Goal: Task Accomplishment & Management: Use online tool/utility

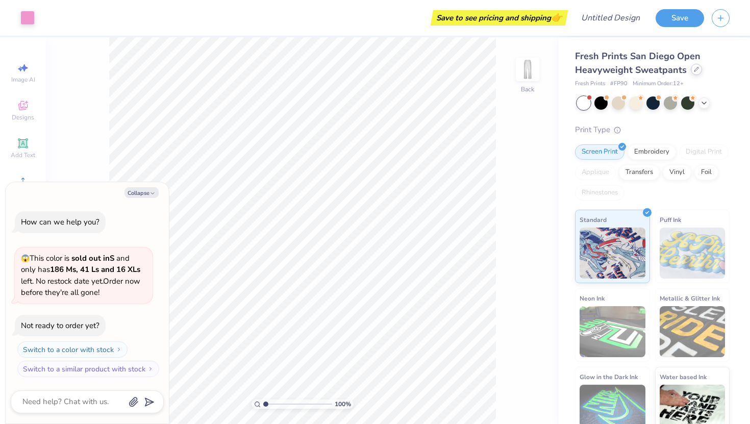
click at [695, 71] on icon at bounding box center [697, 69] width 4 height 4
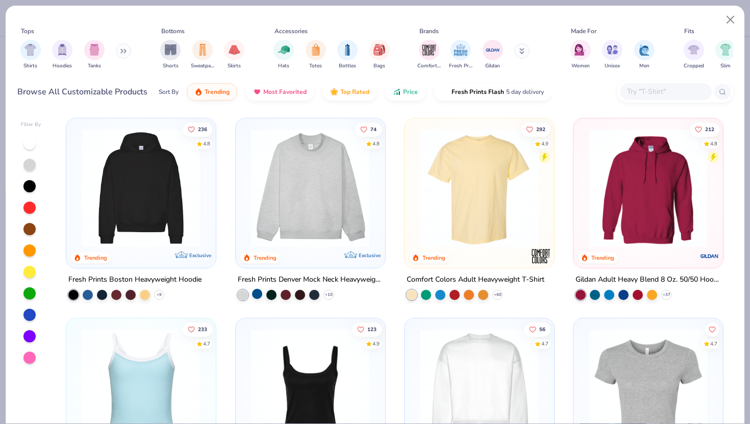
click at [257, 292] on div at bounding box center [257, 294] width 10 height 10
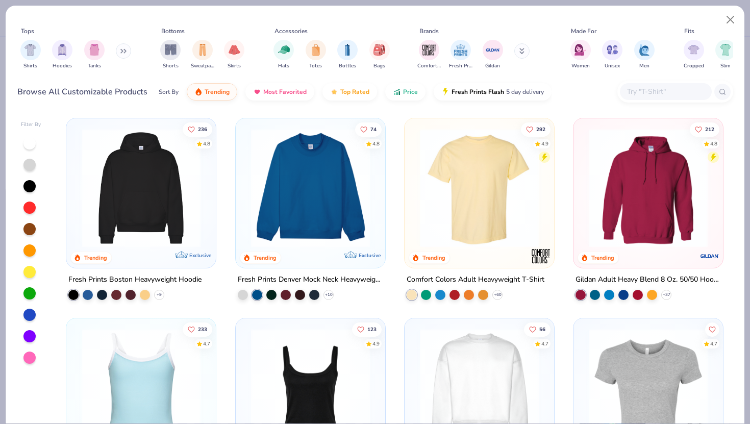
click at [302, 216] on img at bounding box center [310, 188] width 129 height 119
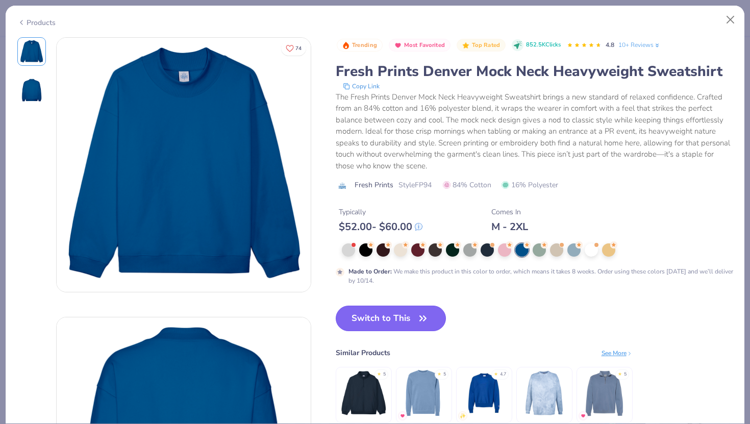
click at [412, 315] on button "Switch to This" at bounding box center [391, 319] width 111 height 26
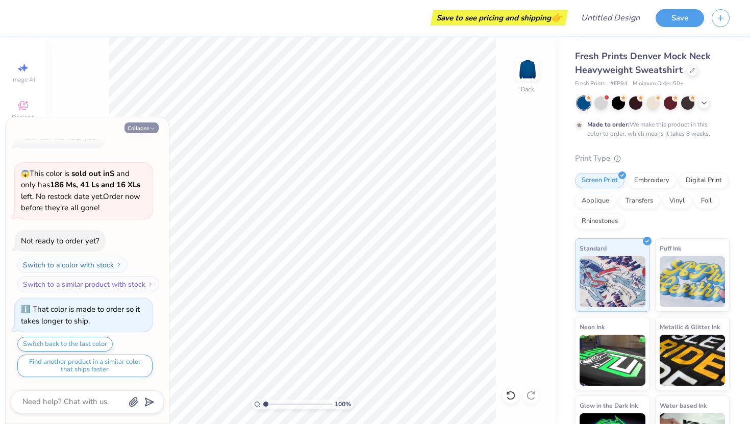
click at [141, 131] on button "Collapse" at bounding box center [142, 128] width 34 height 11
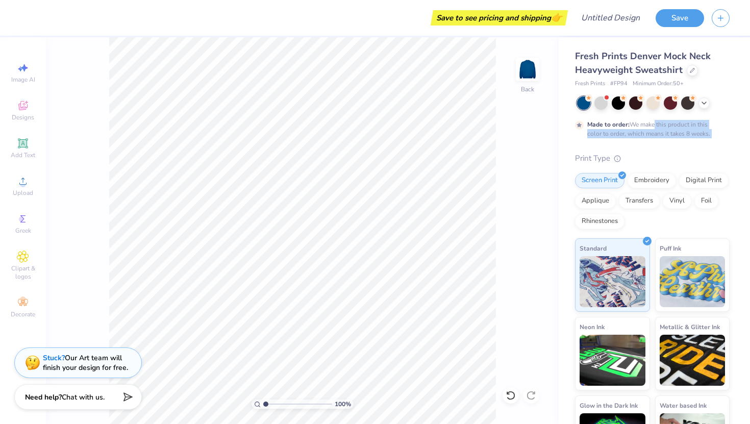
drag, startPoint x: 654, startPoint y: 127, endPoint x: 654, endPoint y: 145, distance: 18.9
click at [654, 145] on div "Fresh Prints Denver Mock Neck Heavyweight Sweatshirt Fresh Prints # FP94 Minimu…" at bounding box center [652, 260] width 155 height 420
click at [706, 104] on icon at bounding box center [704, 102] width 8 height 8
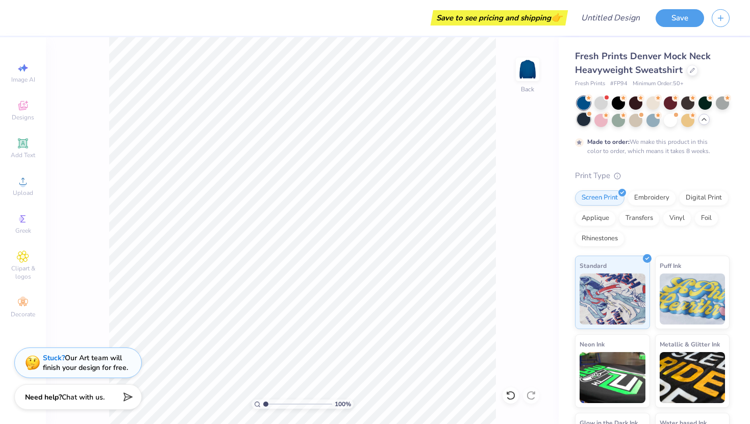
click at [584, 117] on div at bounding box center [583, 119] width 13 height 13
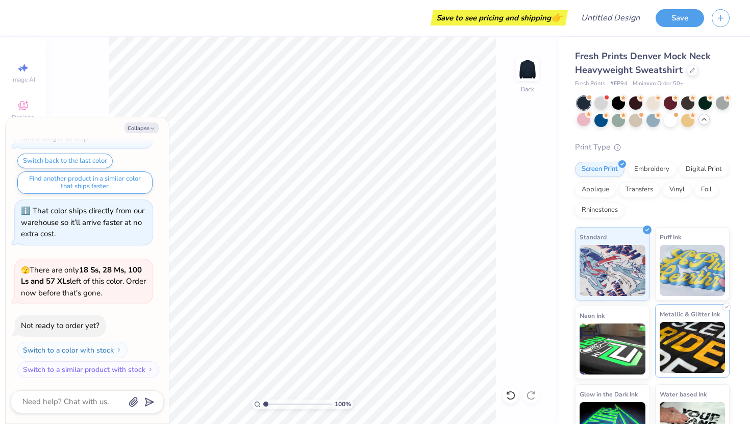
scroll to position [34, 0]
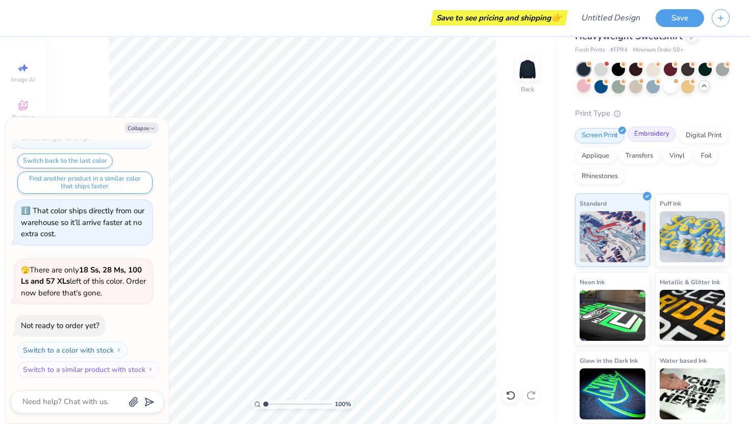
click at [650, 137] on div "Embroidery" at bounding box center [652, 134] width 48 height 15
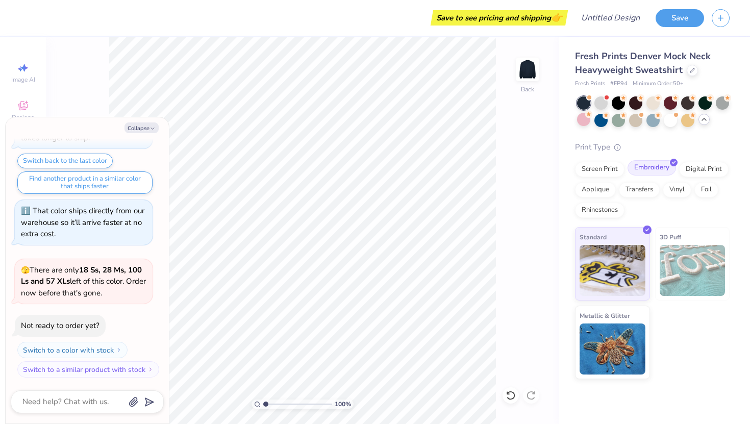
scroll to position [0, 0]
click at [644, 192] on div "Transfers" at bounding box center [639, 188] width 41 height 15
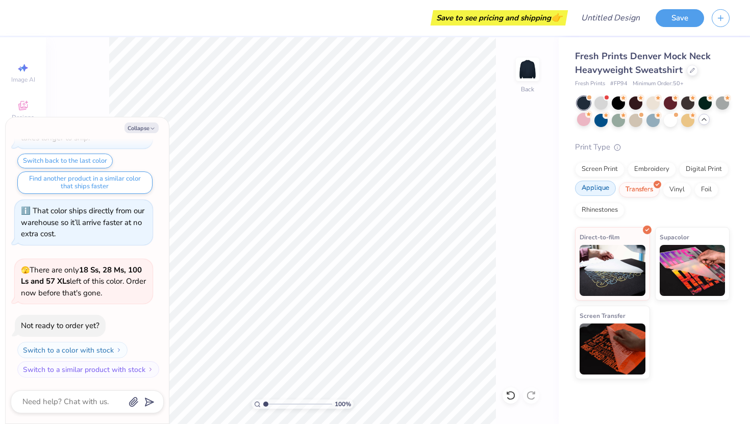
click at [599, 188] on div "Applique" at bounding box center [595, 188] width 41 height 15
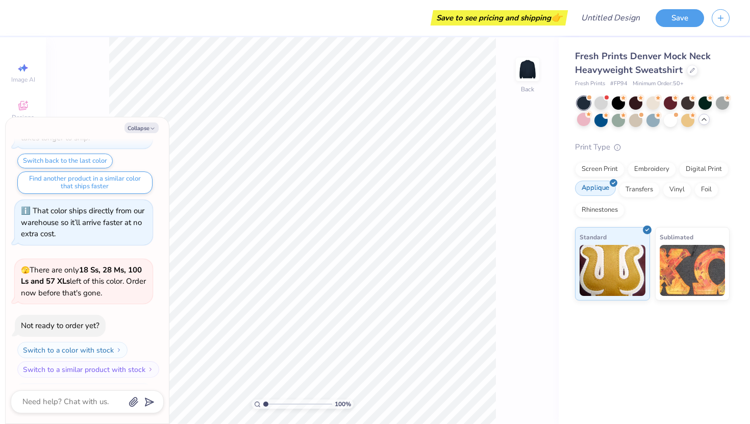
scroll to position [265, 0]
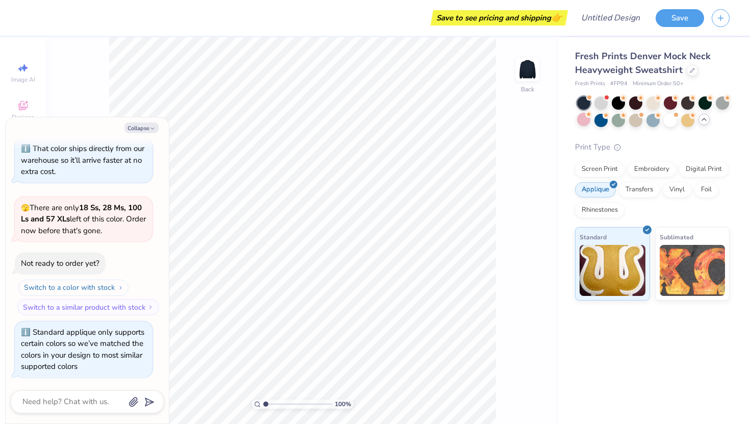
click at [83, 288] on button "Switch to a color with stock" at bounding box center [73, 288] width 110 height 16
type textarea "x"
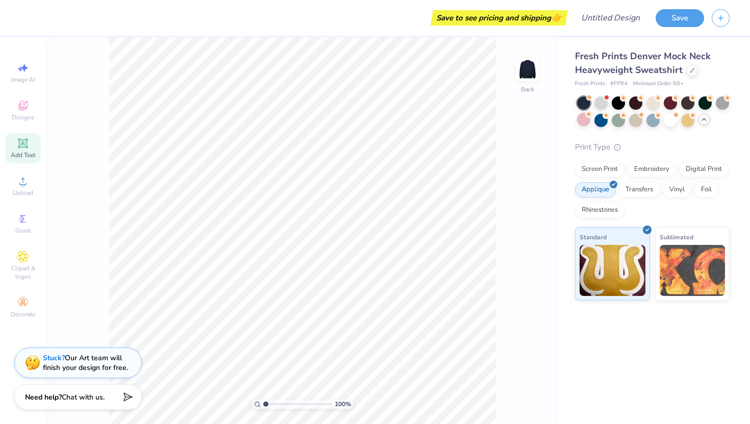
click at [23, 147] on icon at bounding box center [23, 143] width 8 height 8
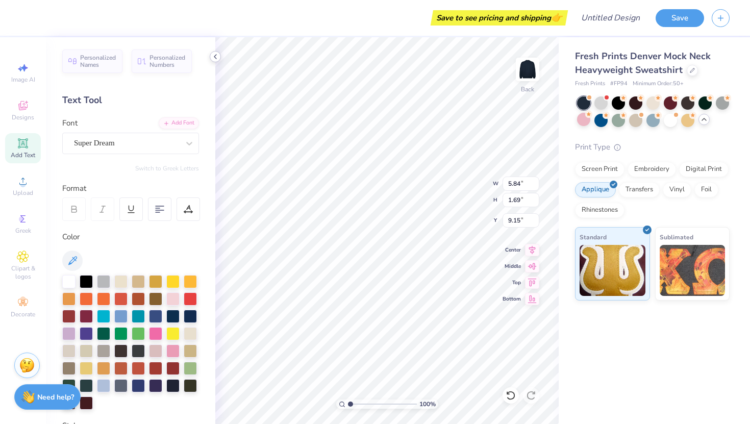
click at [213, 59] on icon at bounding box center [215, 57] width 8 height 8
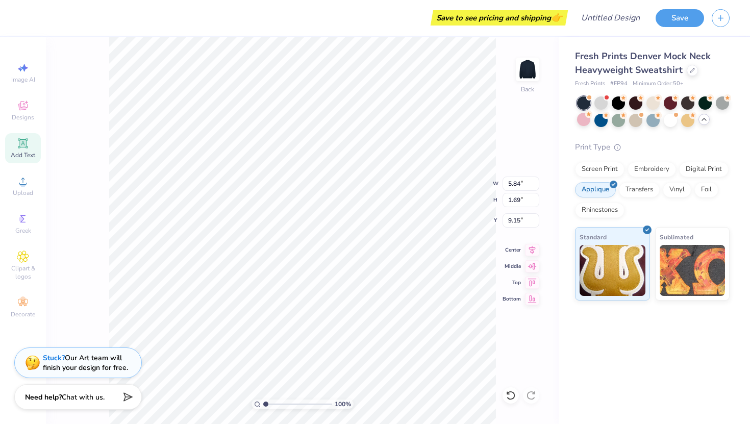
type textarea "T"
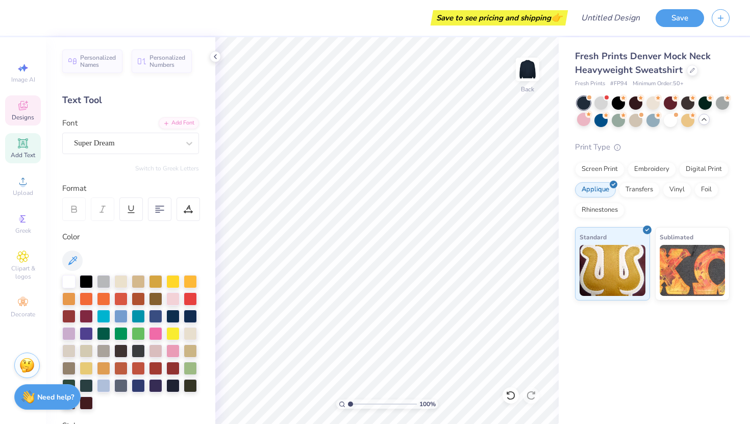
click at [25, 106] on icon at bounding box center [22, 105] width 9 height 9
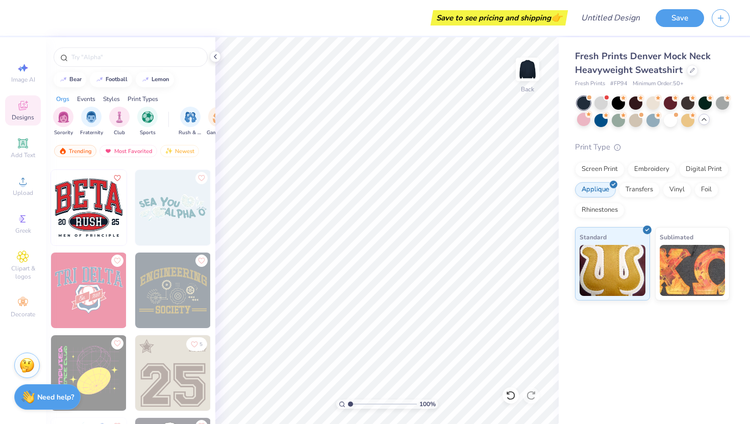
scroll to position [4131, 0]
click at [690, 257] on img at bounding box center [693, 269] width 66 height 51
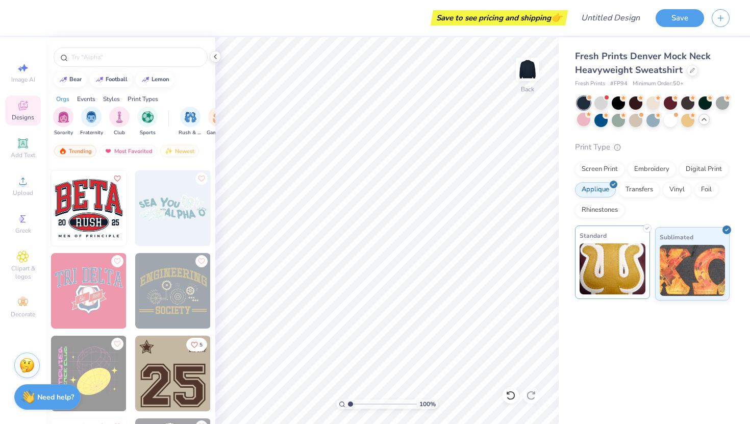
click at [640, 259] on img at bounding box center [613, 269] width 66 height 51
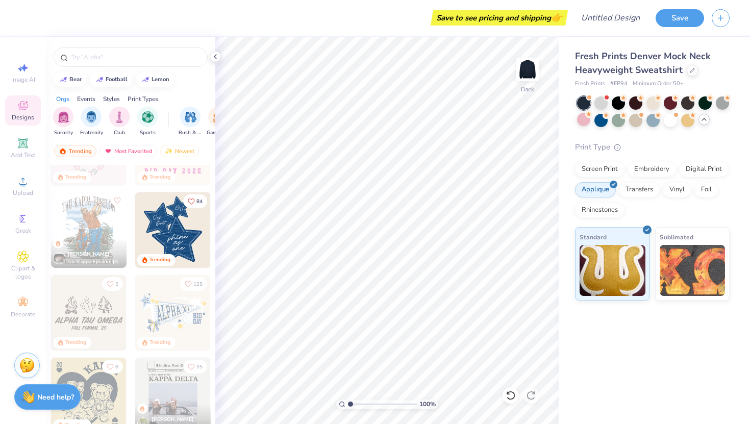
scroll to position [1383, 0]
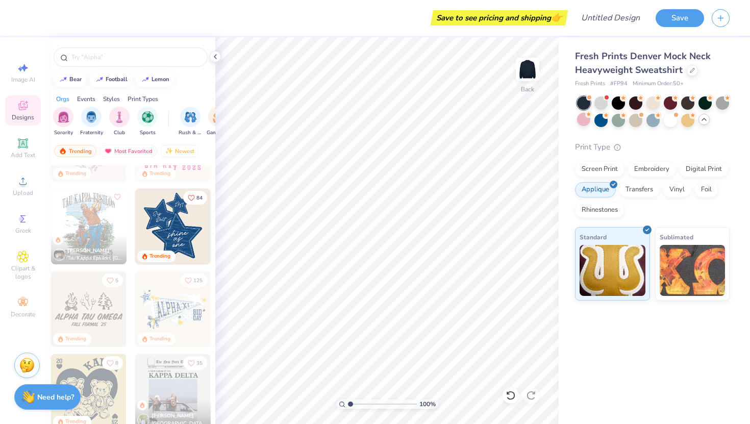
click at [171, 238] on img at bounding box center [173, 227] width 76 height 76
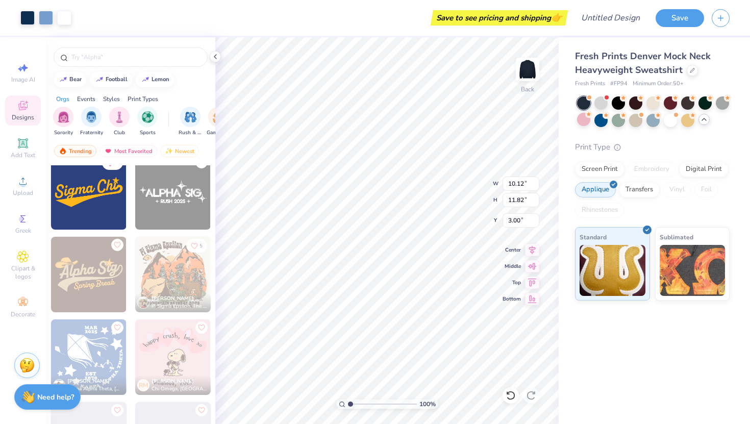
scroll to position [4810, 0]
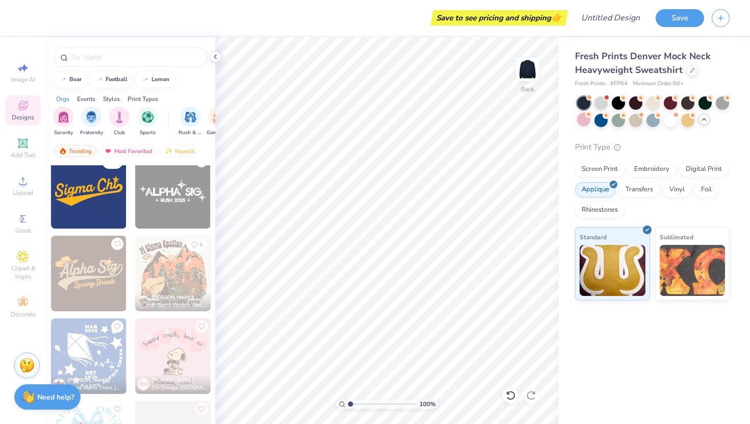
click at [14, 20] on div at bounding box center [10, 18] width 20 height 36
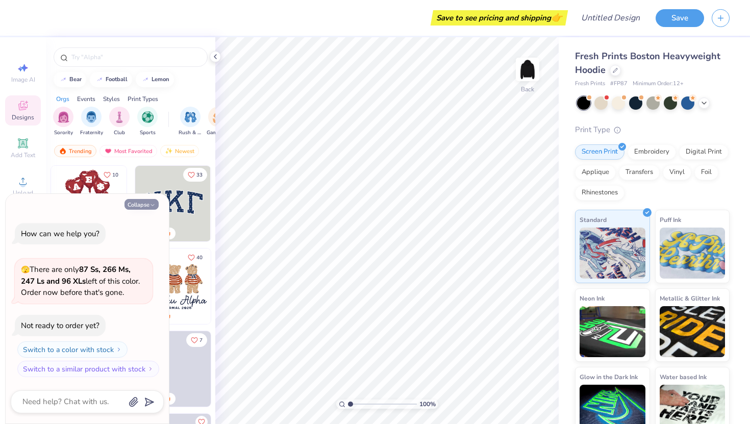
click at [147, 206] on button "Collapse" at bounding box center [142, 204] width 34 height 11
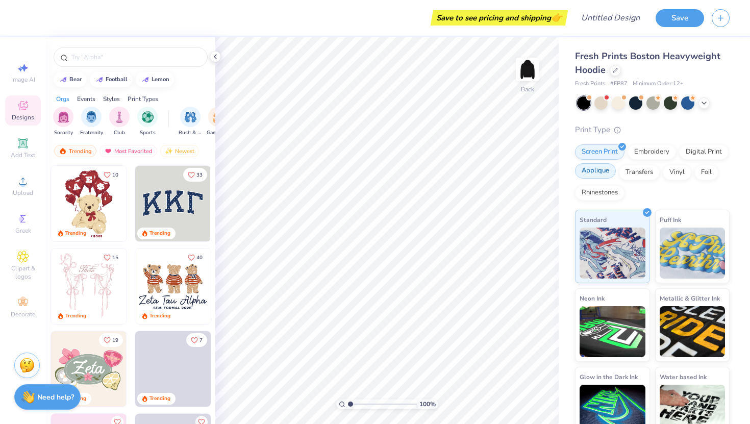
click at [586, 175] on div "Applique" at bounding box center [595, 170] width 41 height 15
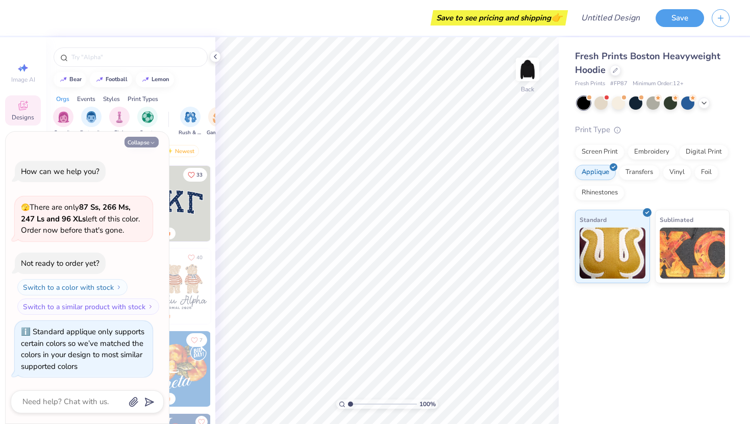
click at [139, 138] on button "Collapse" at bounding box center [142, 142] width 34 height 11
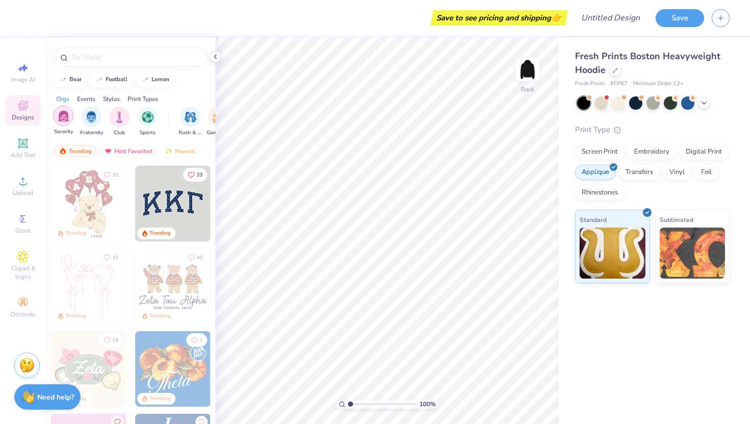
click at [67, 110] on img "filter for Sorority" at bounding box center [64, 116] width 12 height 12
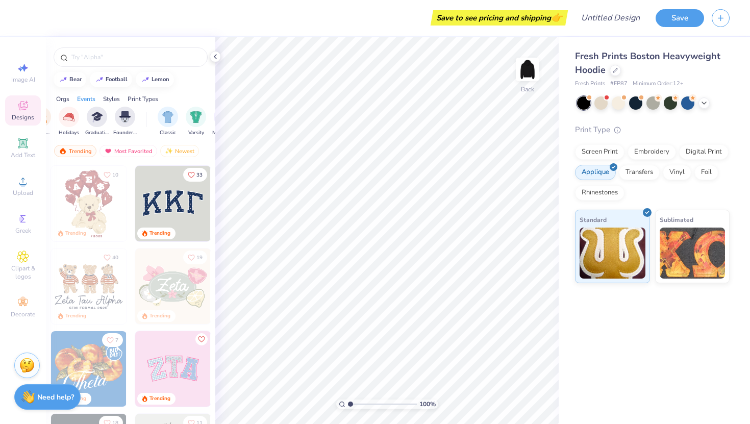
scroll to position [0, 432]
click at [133, 147] on div "Most Favorited" at bounding box center [129, 151] width 58 height 12
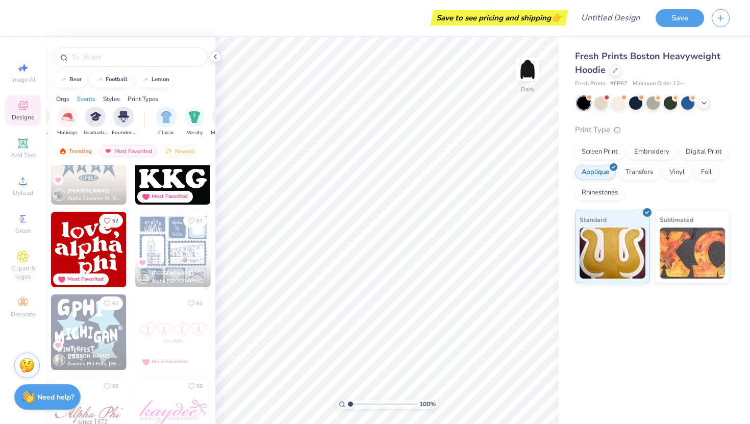
scroll to position [2523, 0]
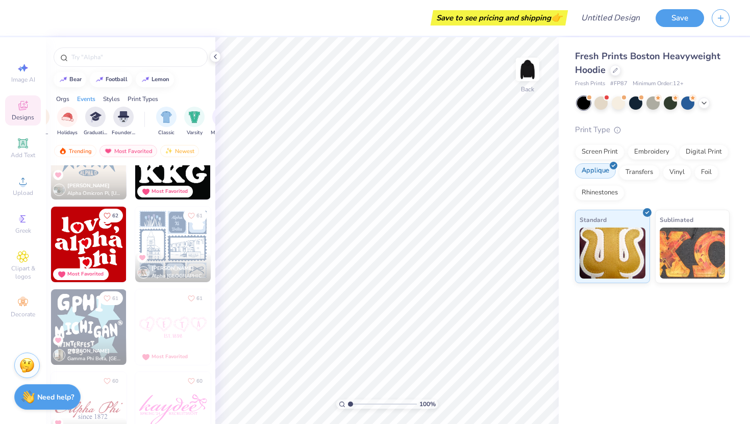
click at [605, 174] on div "Applique" at bounding box center [595, 170] width 41 height 15
click at [600, 166] on div "Applique" at bounding box center [595, 170] width 41 height 15
click at [601, 149] on div "Screen Print" at bounding box center [600, 150] width 50 height 15
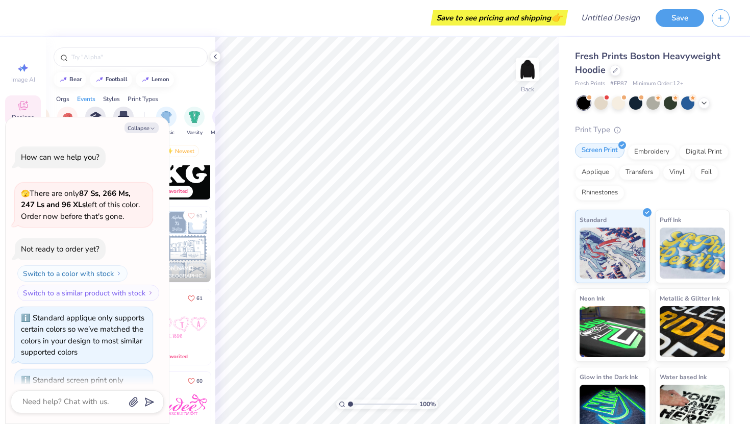
scroll to position [48, 0]
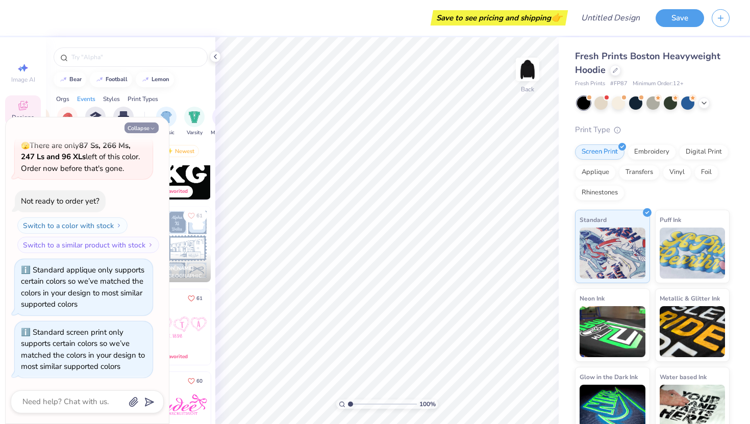
click at [142, 131] on button "Collapse" at bounding box center [142, 128] width 34 height 11
type textarea "x"
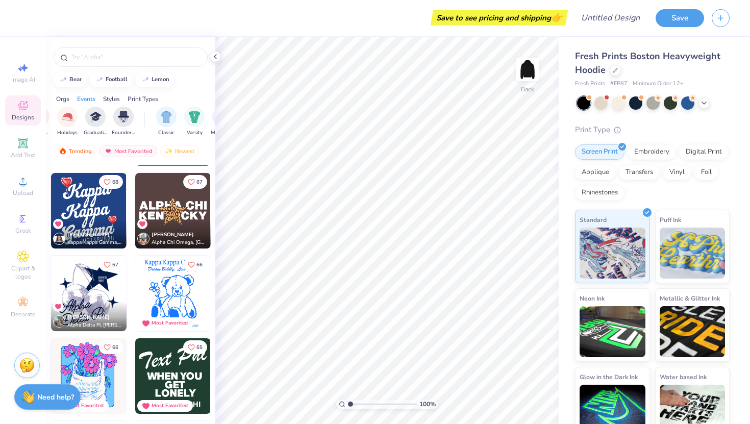
scroll to position [2144, 0]
click at [643, 158] on div "Screen Print Embroidery Digital Print Applique Transfers Vinyl Foil Rhinestones" at bounding box center [652, 172] width 155 height 56
click at [641, 150] on div "Embroidery" at bounding box center [652, 150] width 48 height 15
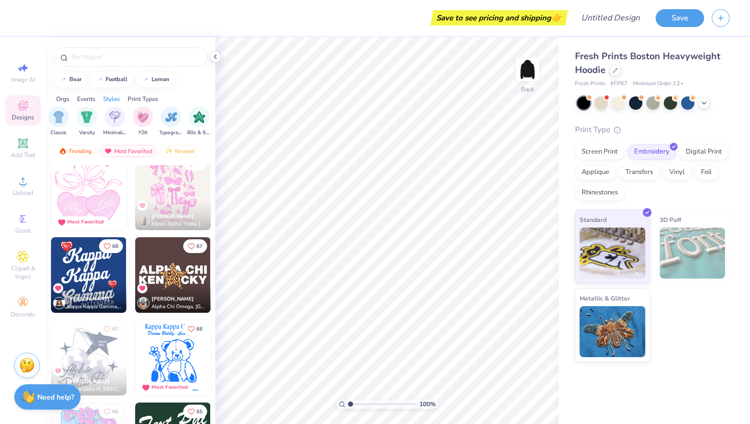
scroll to position [0, 540]
click at [115, 120] on img "filter for Minimalist" at bounding box center [114, 116] width 11 height 12
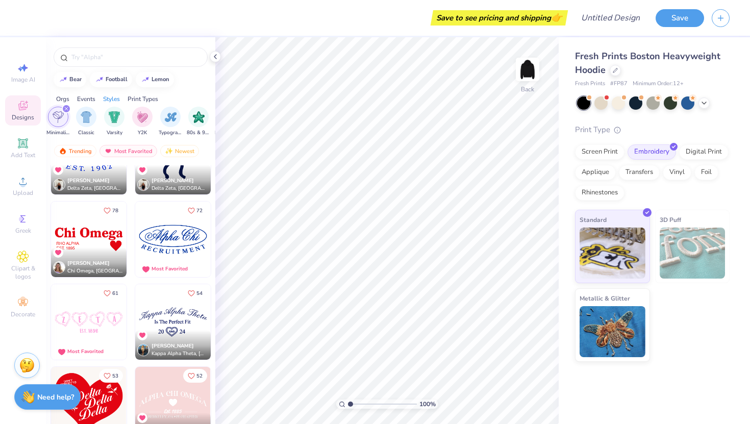
scroll to position [128, 0]
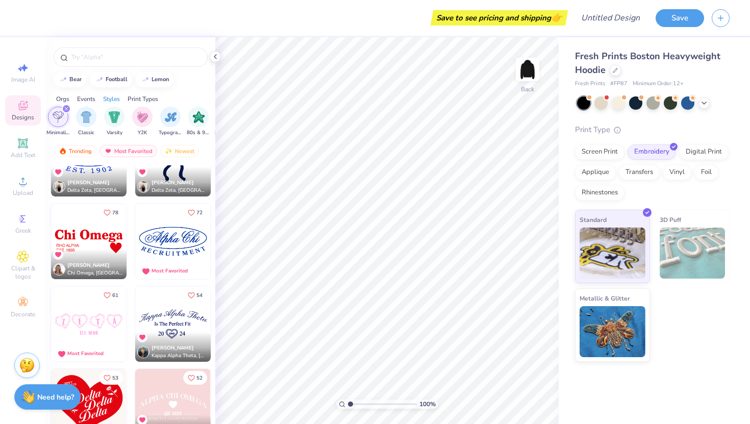
click at [88, 245] on img at bounding box center [89, 242] width 76 height 76
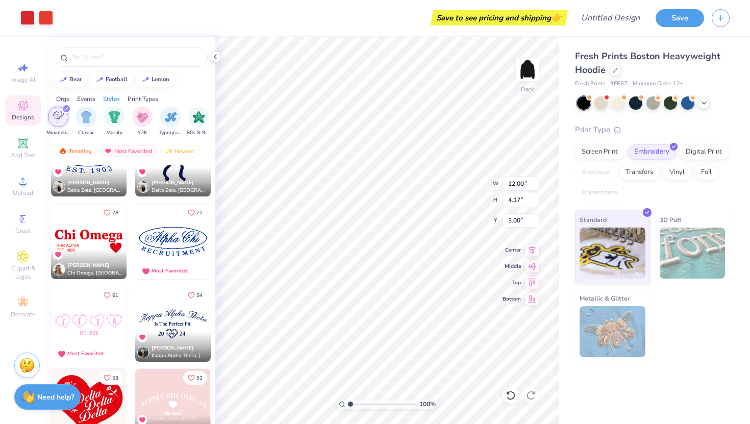
type input "3.69"
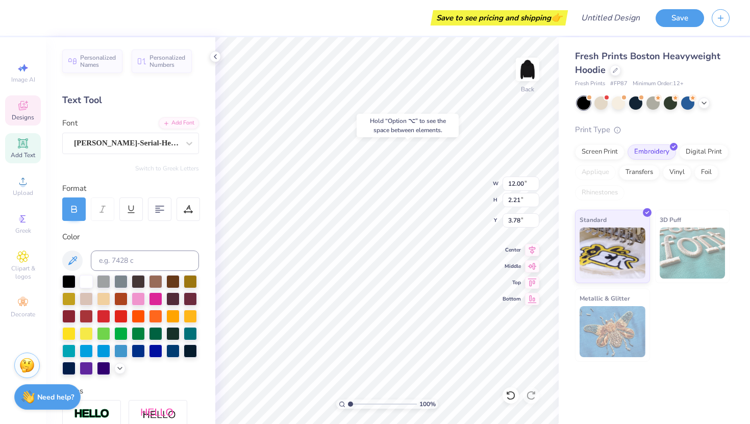
type input "3.78"
click at [512, 396] on icon at bounding box center [511, 396] width 10 height 10
type input "3.61"
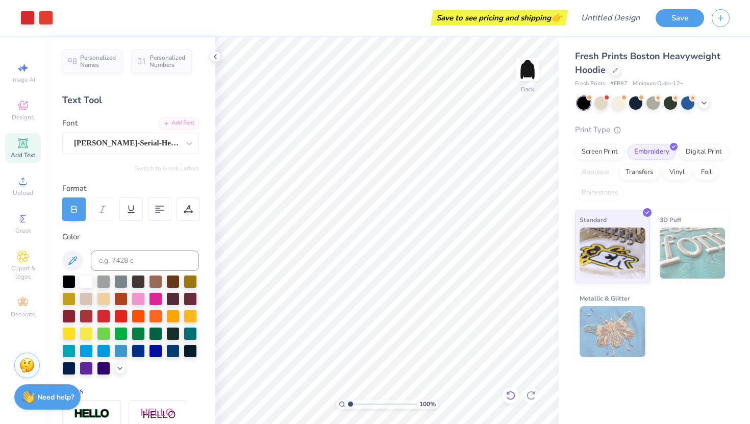
click at [507, 396] on icon at bounding box center [511, 396] width 10 height 10
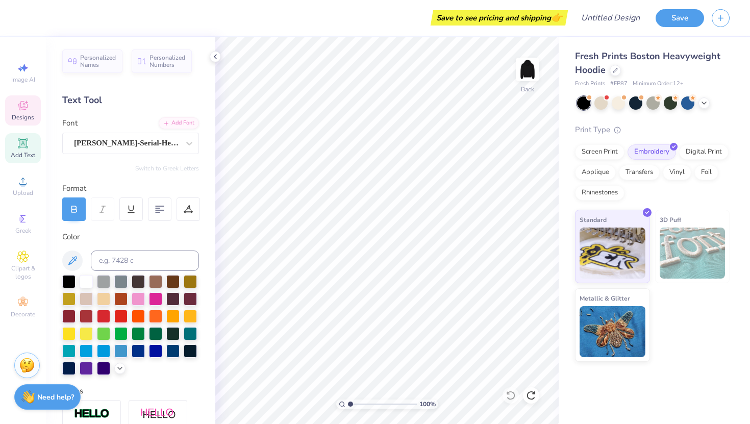
click at [24, 100] on icon at bounding box center [23, 106] width 12 height 12
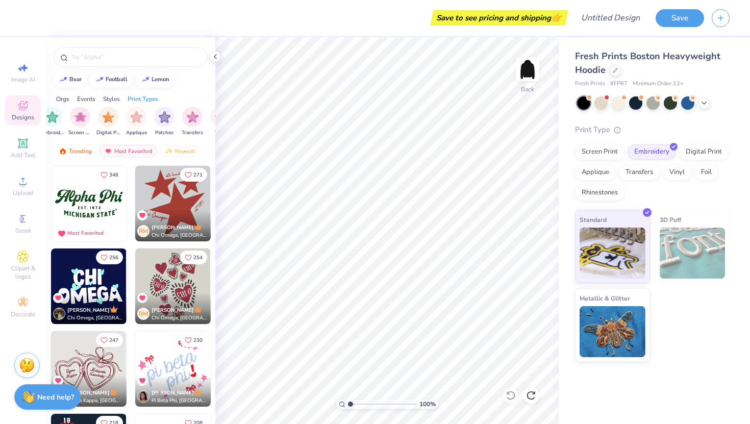
scroll to position [0, 864]
click at [114, 110] on img "filter for Applique" at bounding box center [114, 116] width 12 height 12
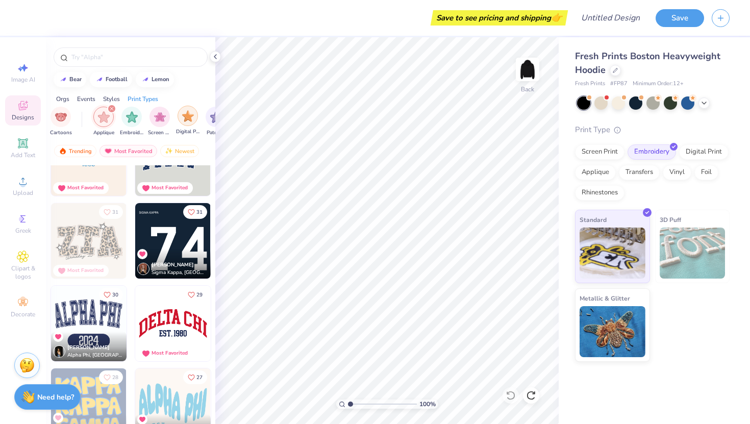
scroll to position [0, 789]
click at [111, 109] on icon "filter for Applique" at bounding box center [113, 109] width 4 height 4
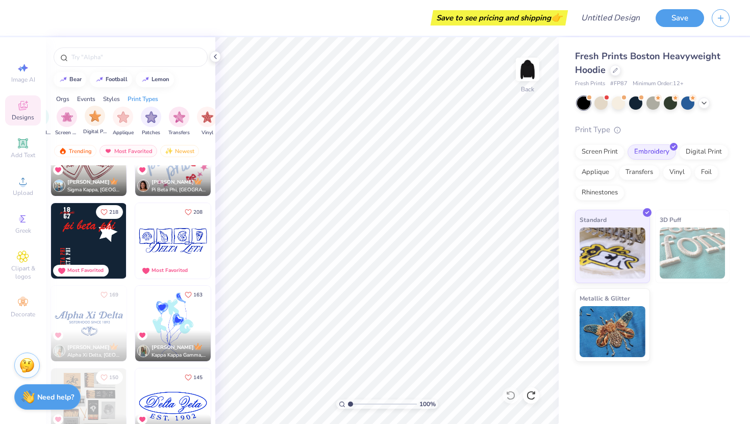
scroll to position [0, 864]
click at [669, 150] on div "Embroidery" at bounding box center [652, 150] width 48 height 15
click at [134, 117] on div "filter for Patches" at bounding box center [142, 116] width 20 height 20
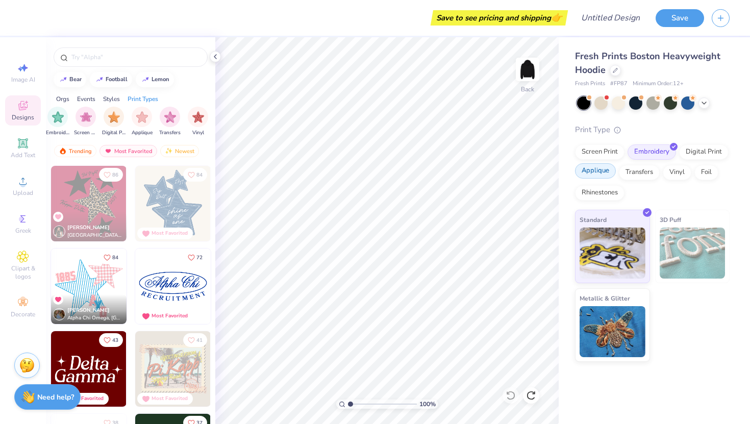
click at [609, 175] on div "Applique" at bounding box center [595, 170] width 41 height 15
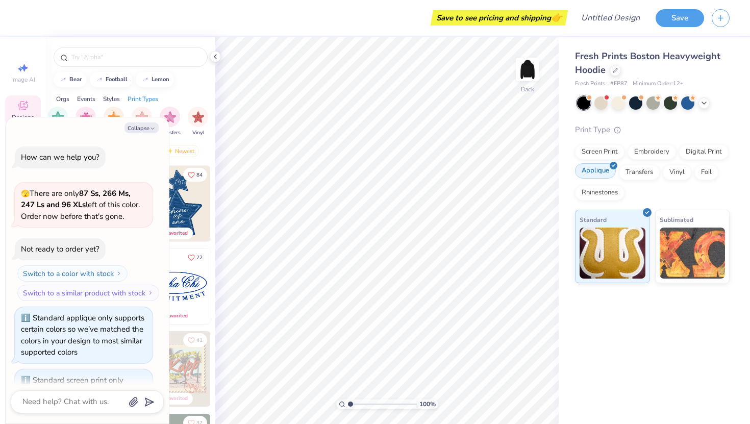
scroll to position [110, 0]
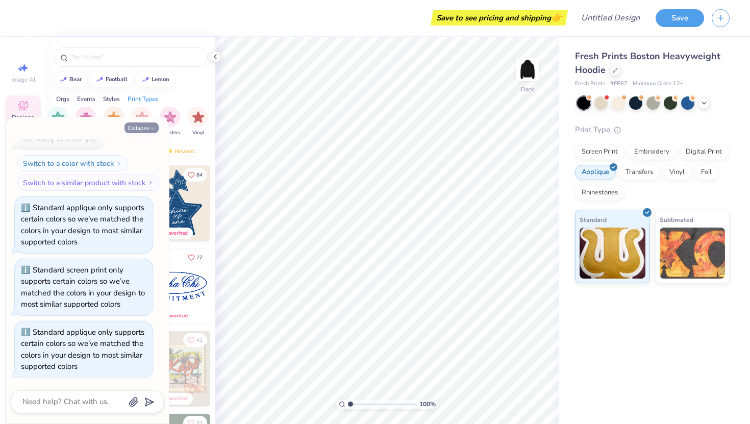
click at [140, 125] on button "Collapse" at bounding box center [142, 128] width 34 height 11
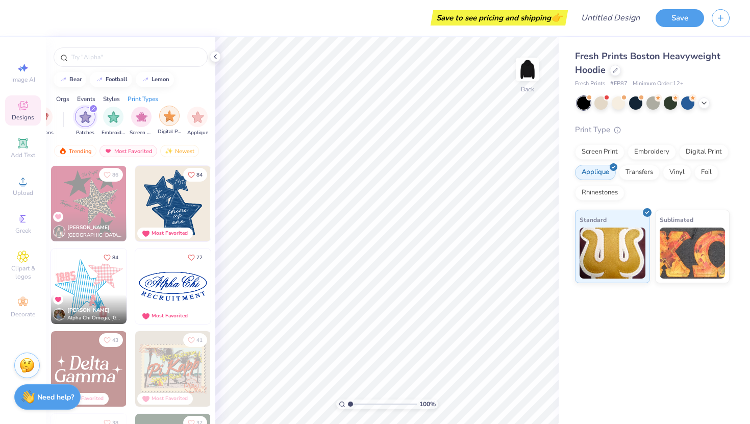
scroll to position [0, 770]
click at [128, 110] on div "filter for Patches" at bounding box center [131, 108] width 9 height 9
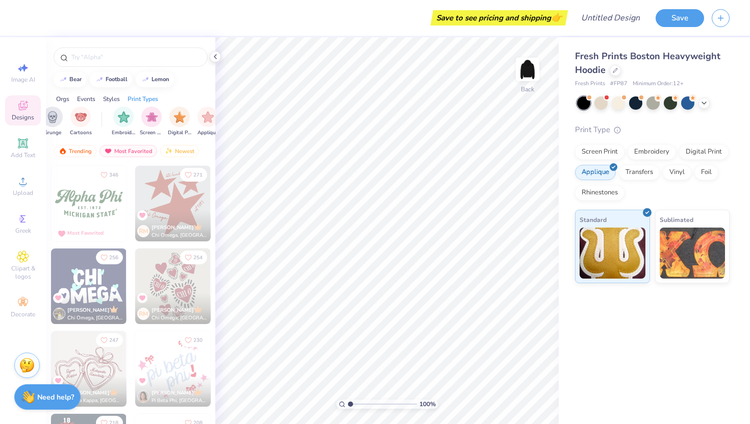
click at [649, 160] on div "Screen Print Embroidery Digital Print Applique Transfers Vinyl Foil Rhinestones" at bounding box center [652, 172] width 155 height 56
click at [638, 148] on div "Embroidery" at bounding box center [652, 150] width 48 height 15
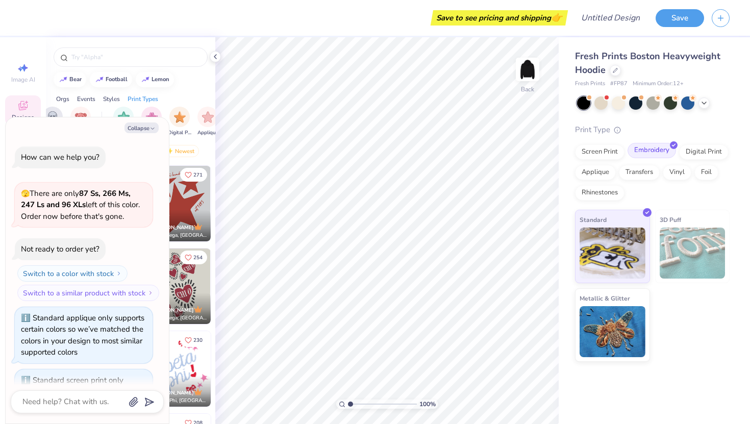
scroll to position [173, 0]
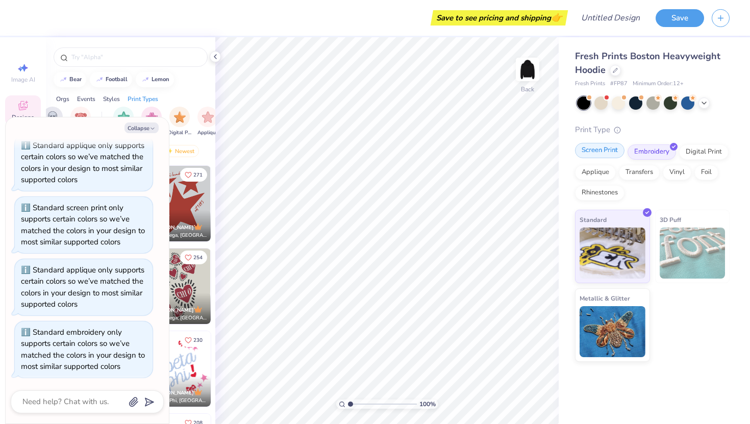
click at [609, 149] on div "Screen Print" at bounding box center [600, 150] width 50 height 15
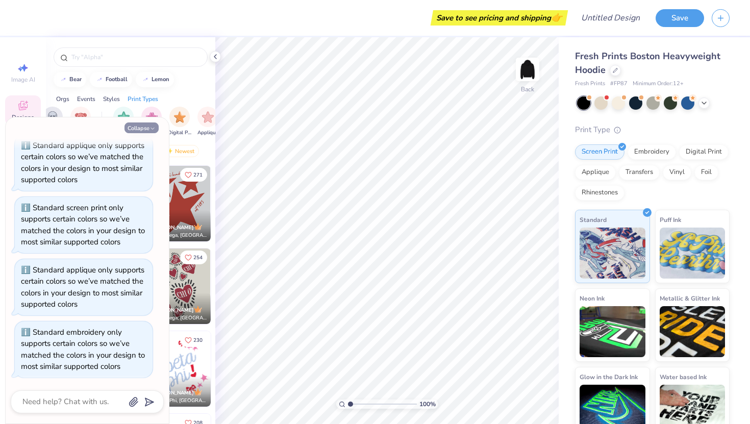
click at [138, 129] on button "Collapse" at bounding box center [142, 128] width 34 height 11
type textarea "x"
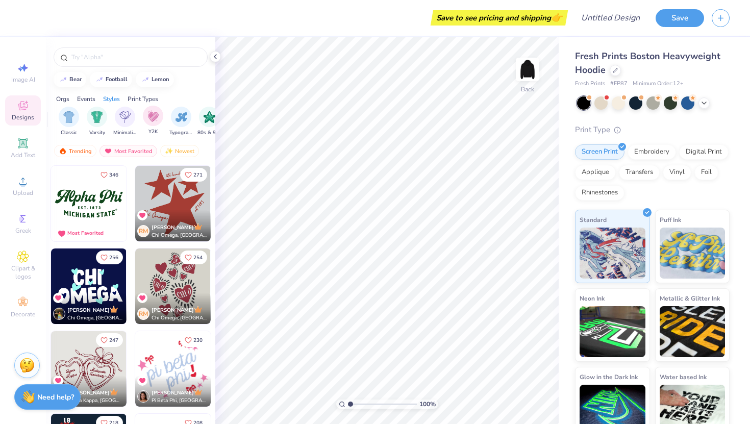
scroll to position [0, 536]
click at [120, 109] on div "filter for Minimalist" at bounding box center [119, 116] width 20 height 20
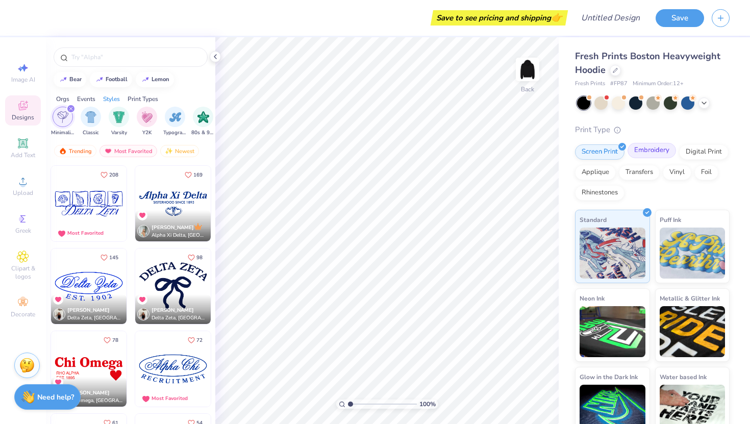
click at [642, 159] on div "Screen Print Embroidery Digital Print Applique Transfers Vinyl Foil Rhinestones" at bounding box center [652, 172] width 155 height 56
click at [651, 154] on div "Embroidery" at bounding box center [652, 150] width 48 height 15
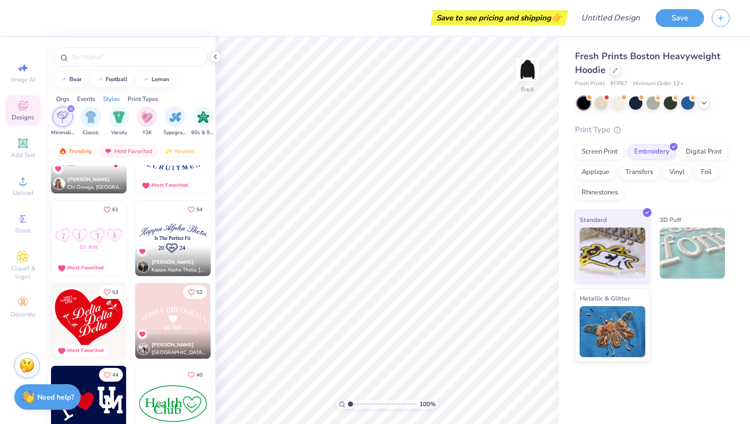
scroll to position [205, 0]
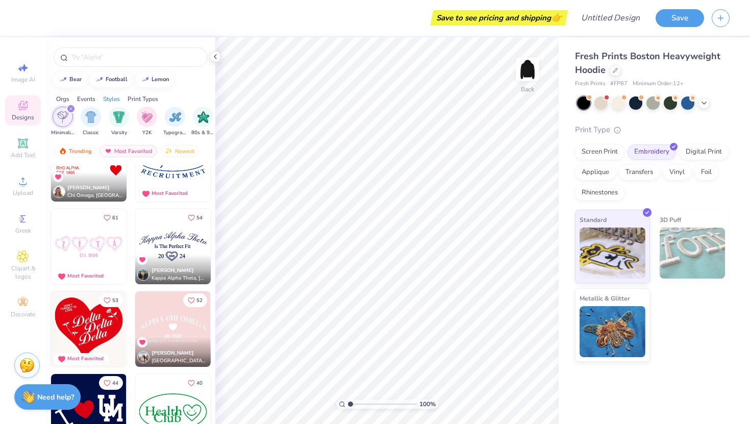
click at [177, 239] on img at bounding box center [173, 247] width 76 height 76
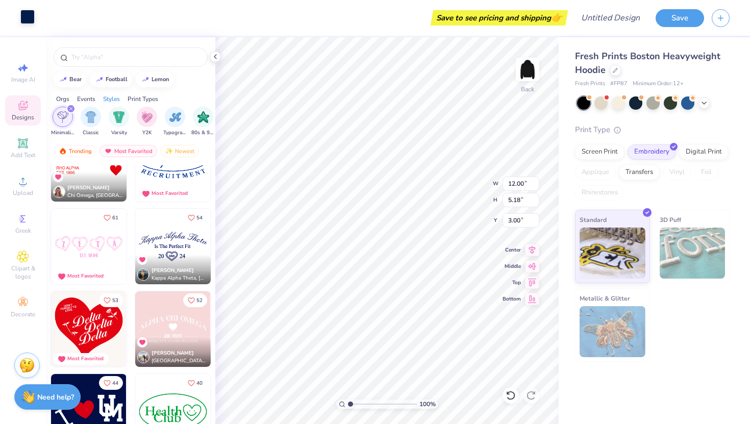
click at [30, 20] on div at bounding box center [27, 17] width 14 height 14
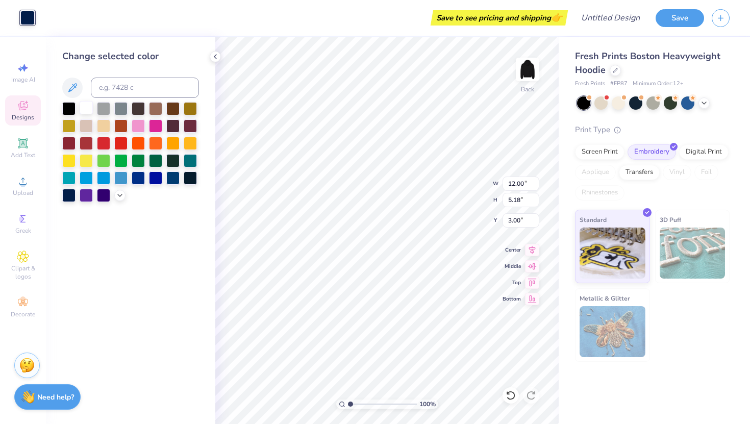
click at [88, 110] on div at bounding box center [86, 107] width 13 height 13
click at [25, 112] on div "Designs" at bounding box center [23, 110] width 36 height 30
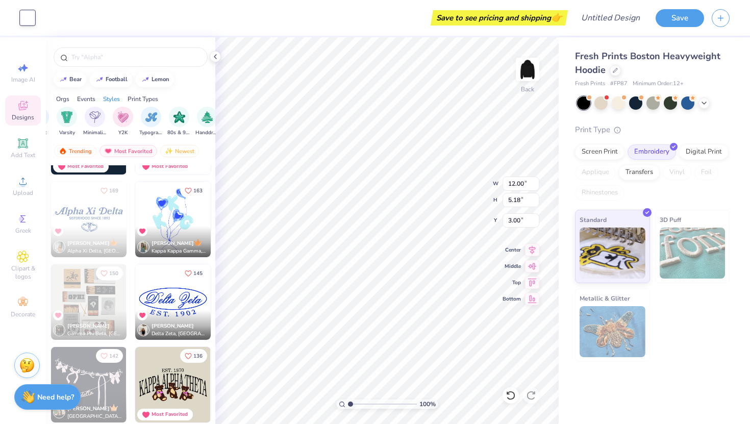
scroll to position [0, 543]
click at [113, 116] on img "filter for Minimalist" at bounding box center [111, 116] width 11 height 12
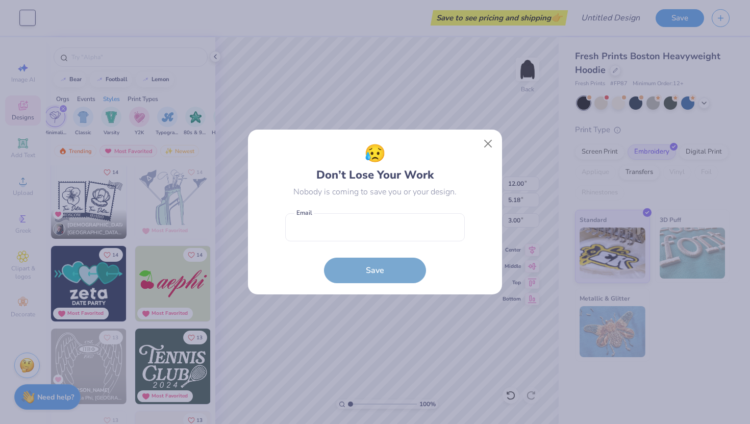
scroll to position [1988, 0]
click at [493, 144] on button "Close" at bounding box center [488, 143] width 19 height 19
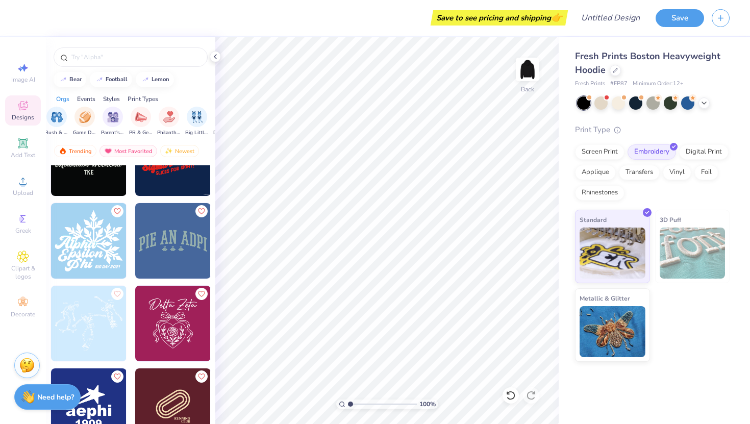
scroll to position [0, 0]
click at [64, 112] on img "filter for Sorority" at bounding box center [64, 116] width 12 height 12
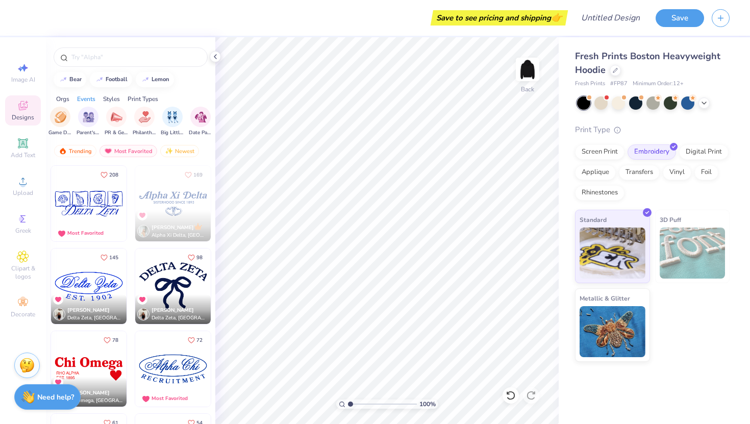
scroll to position [0, 165]
click at [104, 117] on img "filter for PR & General" at bounding box center [110, 116] width 12 height 12
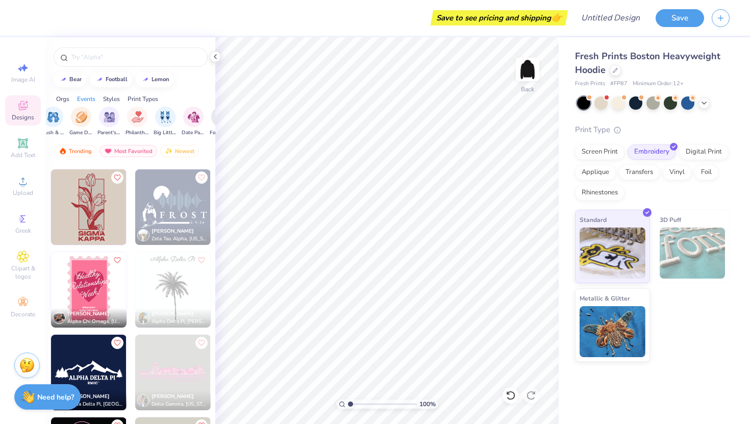
scroll to position [4050, 0]
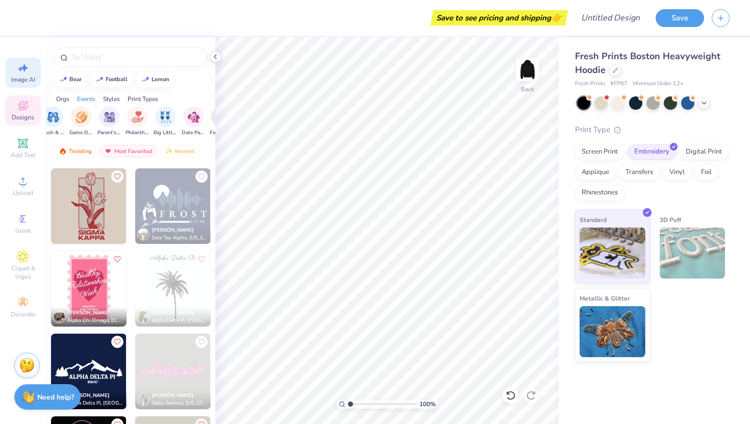
click at [25, 73] on icon at bounding box center [23, 68] width 12 height 12
select select "4"
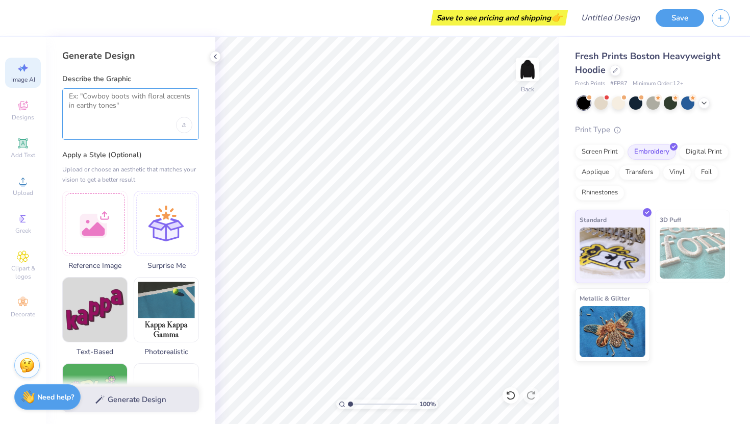
click at [88, 96] on textarea at bounding box center [131, 105] width 124 height 26
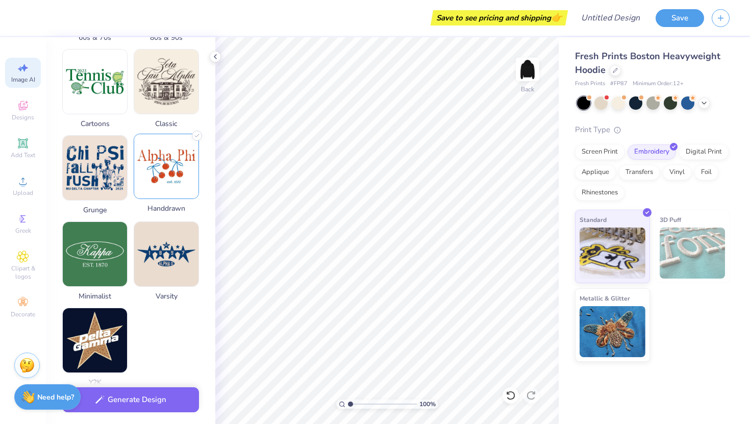
scroll to position [403, 0]
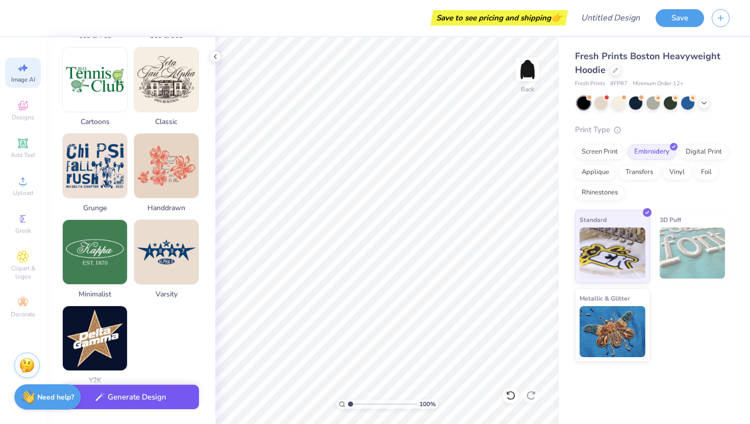
type textarea "The word "Theta" in cursive script and a kite coming off of the a"
click at [149, 401] on button "Generate Design" at bounding box center [130, 397] width 137 height 25
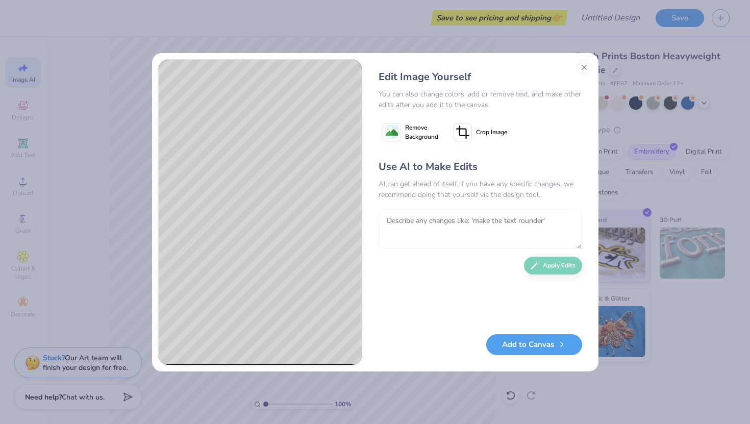
click at [429, 222] on textarea at bounding box center [481, 229] width 204 height 40
type textarea "Make all of the design white and make the kite only an outline"
click at [556, 262] on button "Apply Edits" at bounding box center [553, 263] width 58 height 18
click at [523, 347] on button "Add to Canvas" at bounding box center [535, 342] width 96 height 21
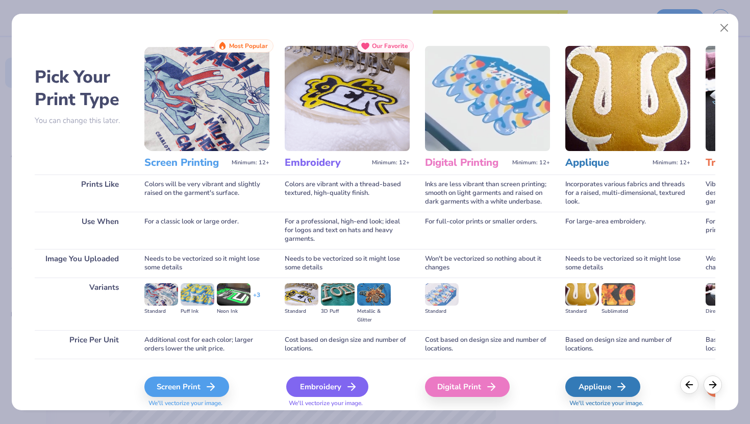
click at [333, 389] on div "Embroidery" at bounding box center [327, 387] width 82 height 20
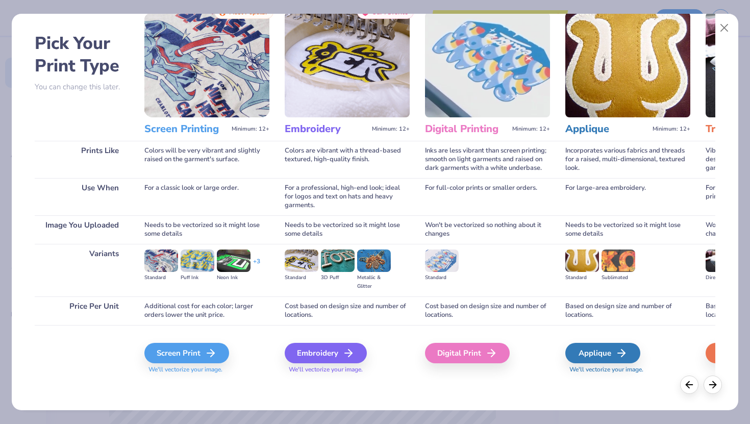
scroll to position [33, 0]
click at [329, 352] on div "Embroidery" at bounding box center [327, 354] width 82 height 20
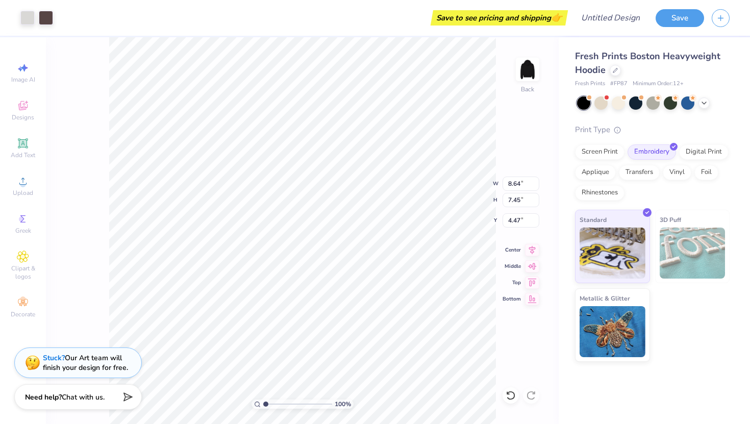
type input "8.64"
type input "7.45"
type input "4.47"
type input "12.00"
type input "10.35"
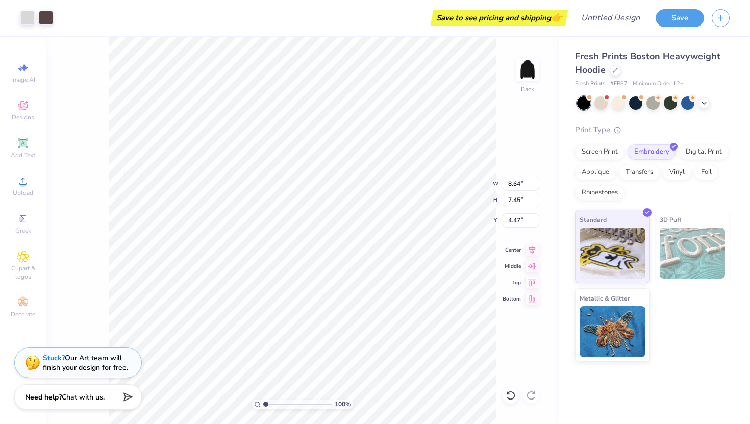
type input "1.58"
type input "3.00"
type input "7.59"
type input "6.55"
type input "1.76"
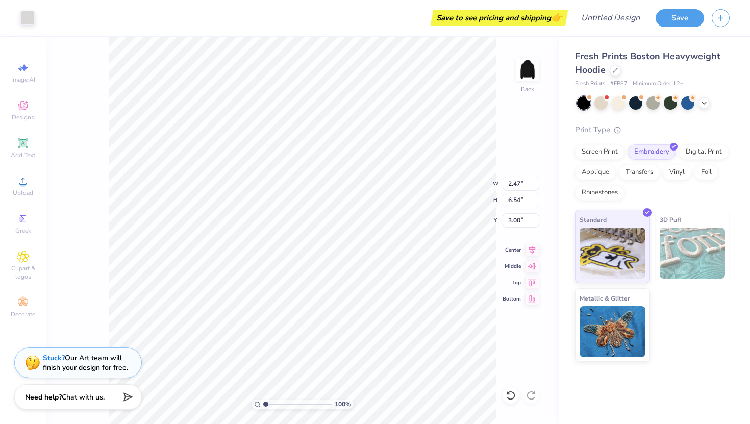
type input "4.66"
type input "3.00"
click at [518, 394] on div at bounding box center [511, 395] width 16 height 16
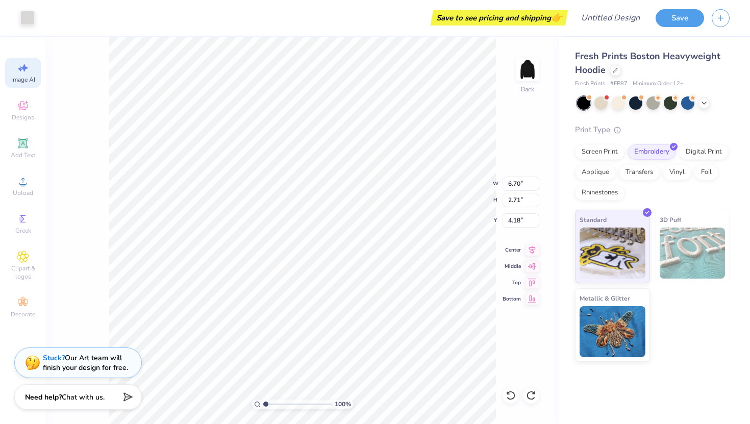
click at [35, 75] on div "Image AI" at bounding box center [23, 73] width 36 height 30
select select "4"
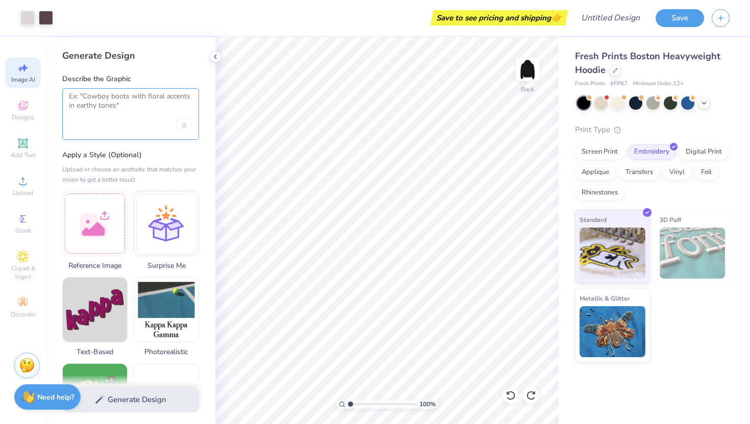
click at [130, 100] on textarea at bounding box center [131, 105] width 124 height 26
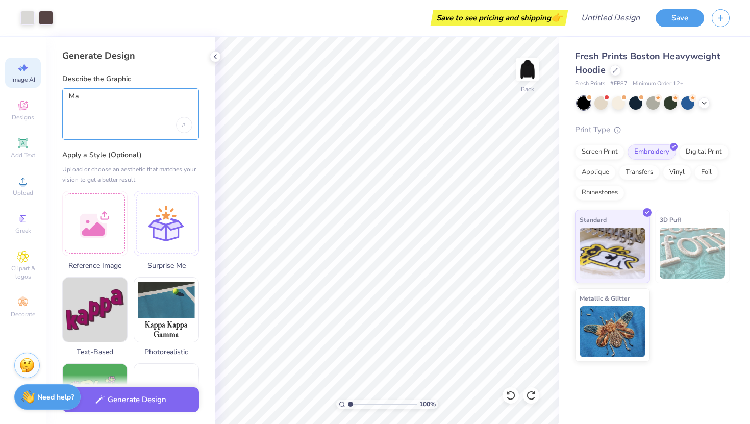
type textarea "M"
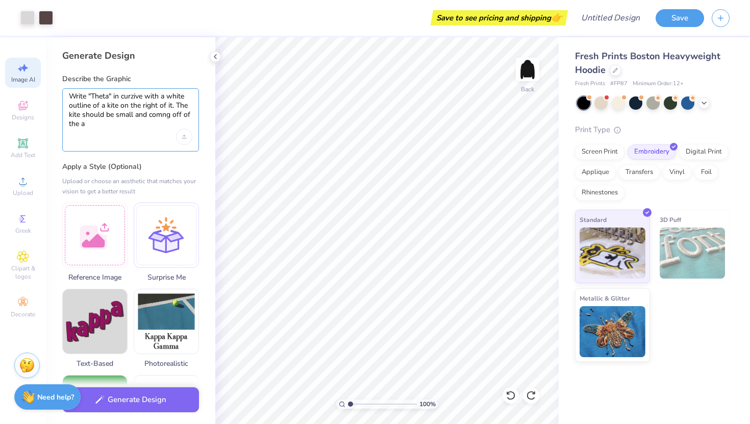
click at [134, 95] on textarea "Write "Theta" in curzive with a white outline of a kite on the right of it. The…" at bounding box center [131, 110] width 124 height 37
click at [163, 114] on textarea "Write "Theta" in cursive with a white outline of a kite on the right of it. The…" at bounding box center [131, 110] width 124 height 37
click at [142, 128] on textarea "Write "Theta" in cursive with a white outline of a kite on the right of it. The…" at bounding box center [131, 110] width 124 height 37
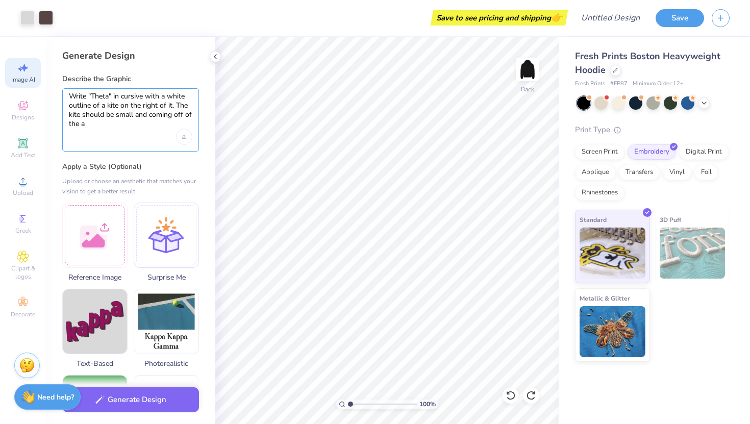
type textarea "Write "Theta" in cursive with a white outline of a kite on the right of it. The…"
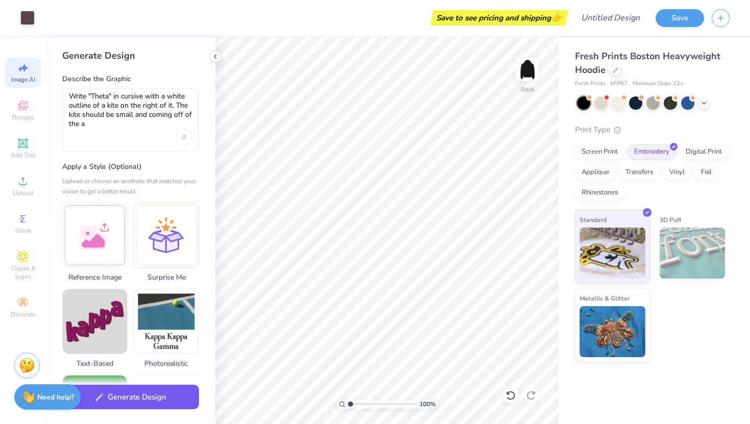
click at [130, 398] on button "Generate Design" at bounding box center [130, 397] width 137 height 25
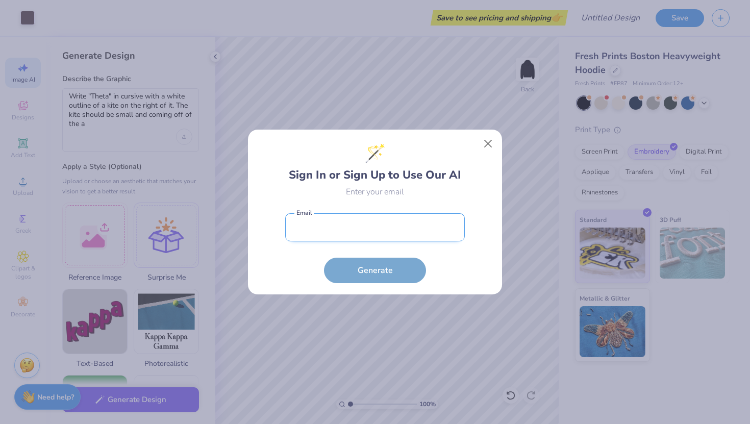
click at [309, 226] on input "email" at bounding box center [375, 227] width 180 height 28
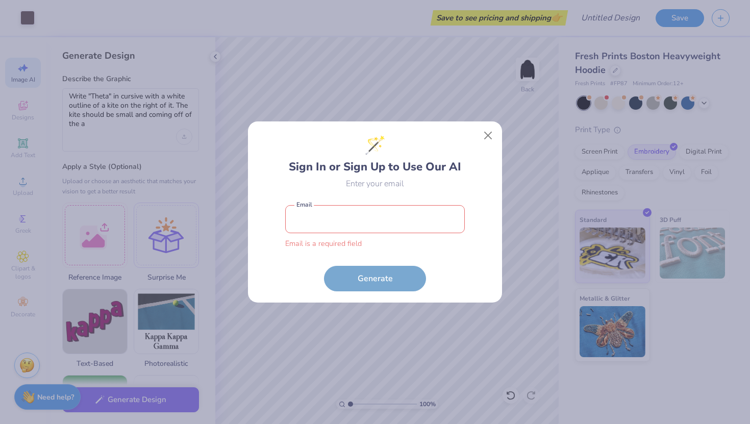
type input "[EMAIL_ADDRESS][DOMAIN_NAME]"
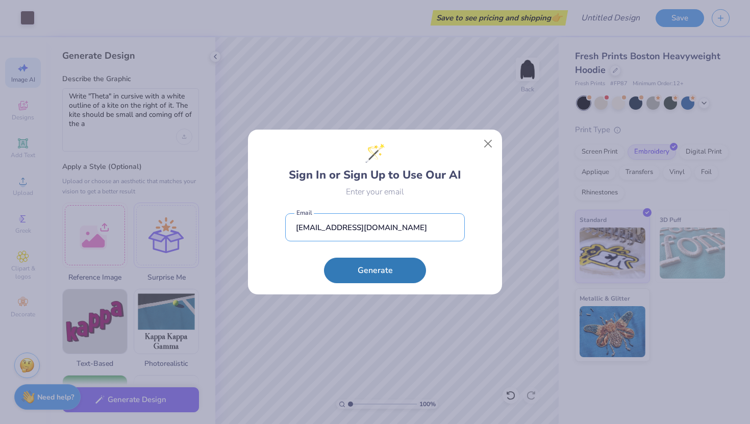
click at [324, 258] on button "Generate" at bounding box center [375, 271] width 102 height 26
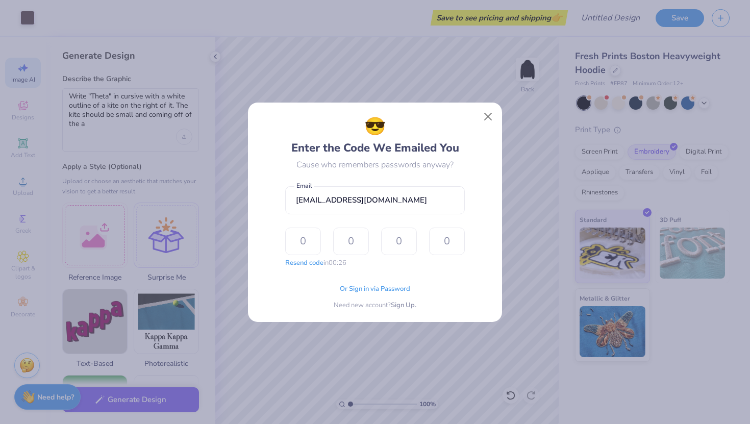
select select "4"
type input "2"
type input "4"
type input "7"
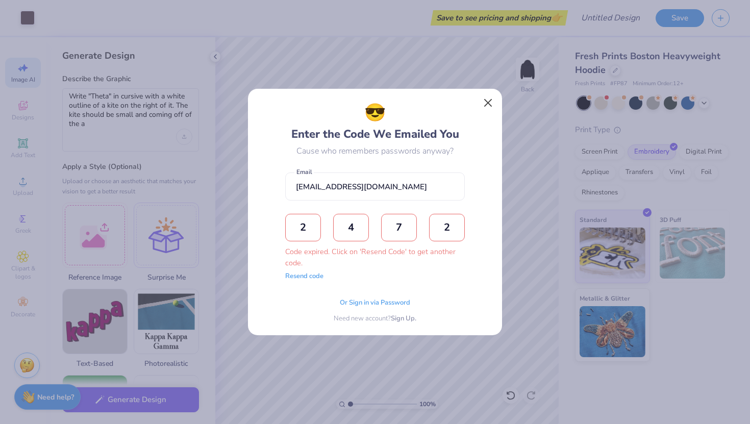
type input "2"
click at [487, 105] on button "Close" at bounding box center [488, 102] width 19 height 19
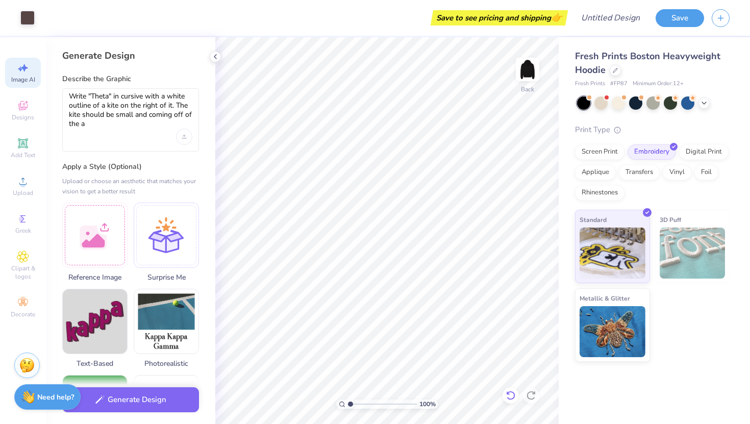
click at [509, 391] on icon at bounding box center [511, 396] width 10 height 10
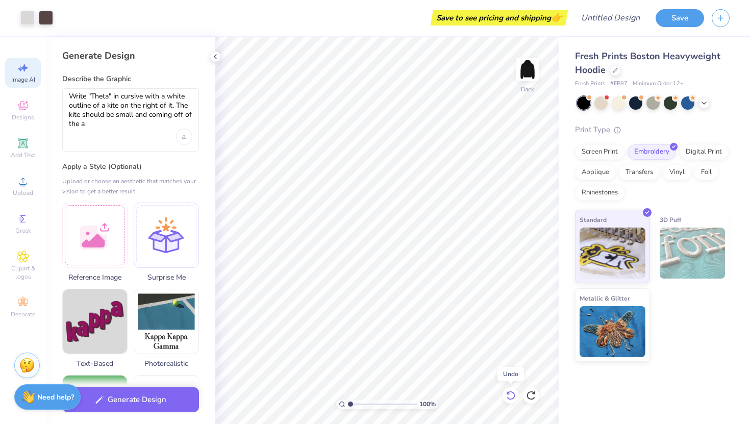
click at [509, 391] on icon at bounding box center [511, 396] width 10 height 10
click at [211, 51] on div "Generate Design Describe the Graphic Write "Theta" in cursive with a white outl…" at bounding box center [130, 230] width 169 height 387
click at [218, 55] on icon at bounding box center [215, 57] width 8 height 8
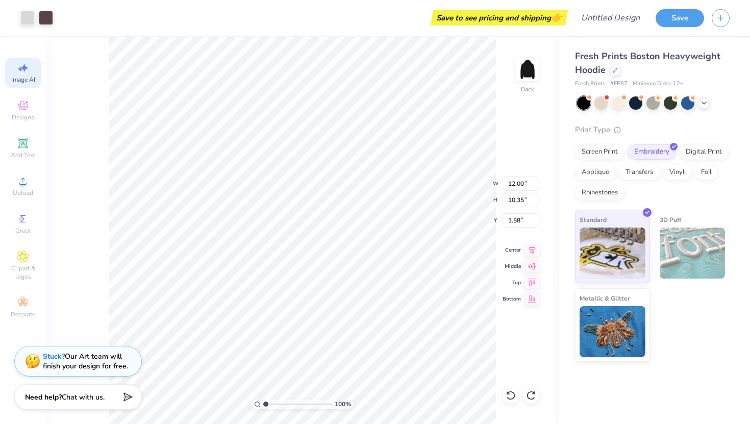
type input "6.76"
type input "5.83"
type input "12.00"
type input "10.35"
type input "3.00"
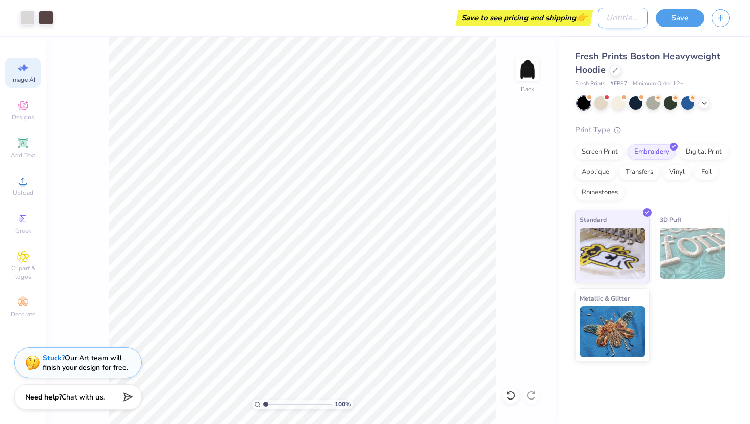
click at [614, 13] on input "Design Title" at bounding box center [623, 18] width 50 height 20
type input "New Member Merch"
select select "4"
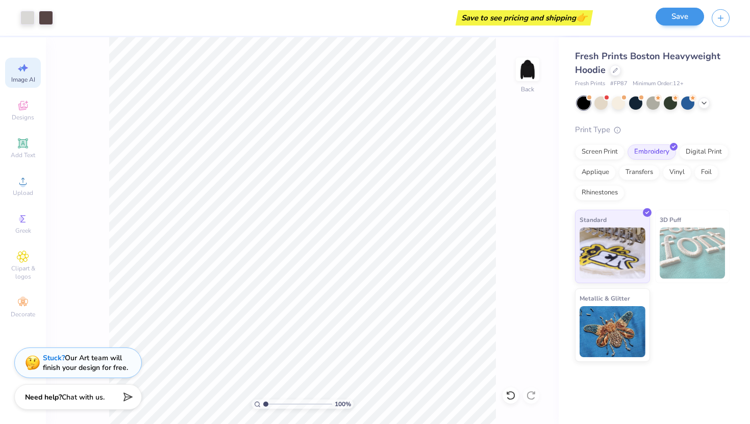
type input "New Member Merch"
click at [677, 14] on button "Save" at bounding box center [680, 17] width 48 height 18
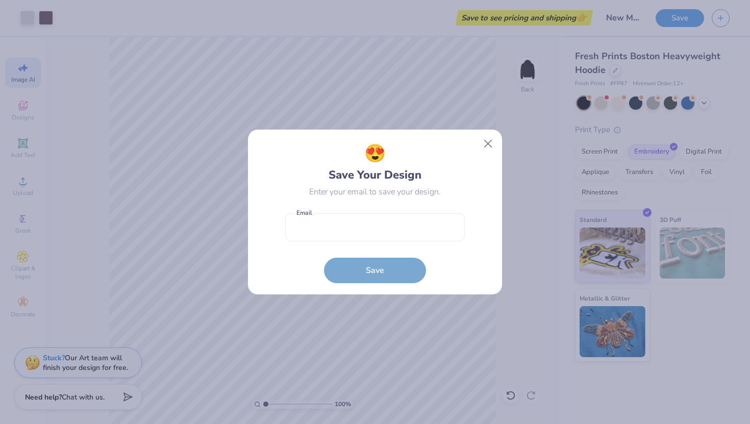
click at [396, 213] on form "Email is a required field Email Save" at bounding box center [375, 245] width 180 height 75
click at [387, 231] on input "email" at bounding box center [375, 227] width 180 height 28
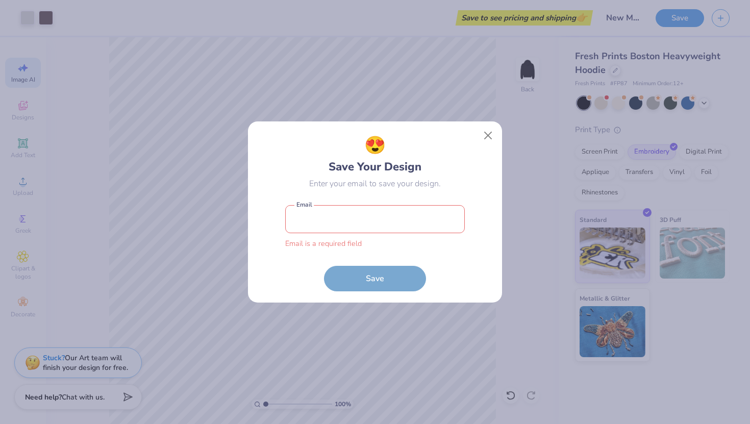
type input "[EMAIL_ADDRESS][DOMAIN_NAME]"
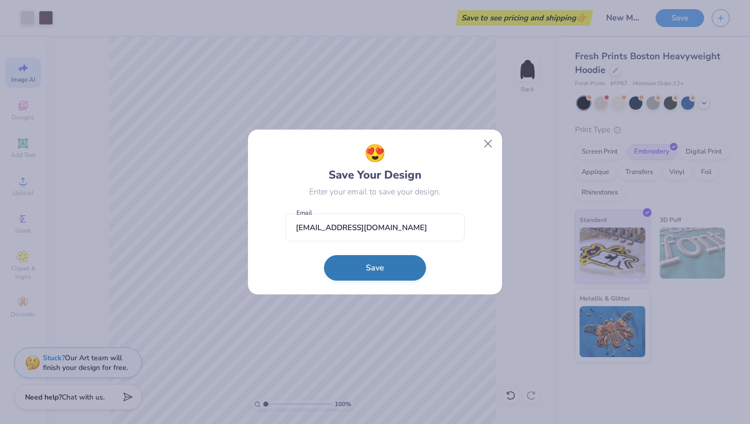
click at [363, 268] on button "Save" at bounding box center [375, 268] width 102 height 26
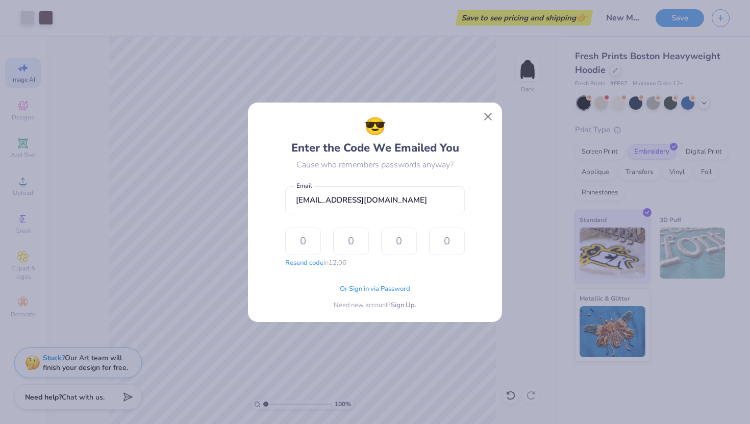
select select "4"
click at [374, 289] on span "Or Sign in via Password" at bounding box center [375, 288] width 70 height 10
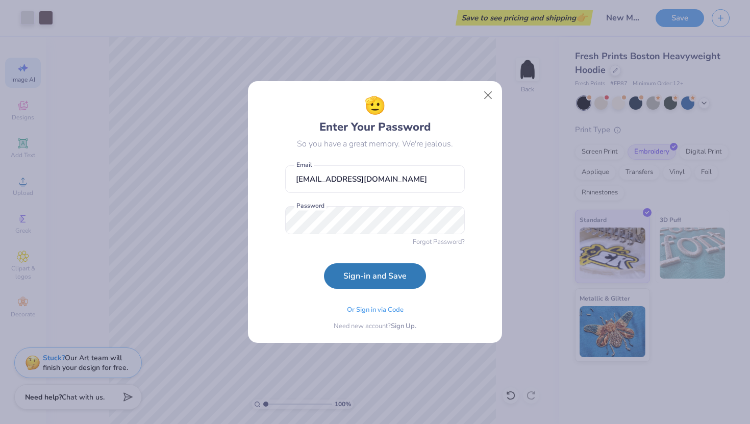
click at [368, 276] on button "Sign-in and Save" at bounding box center [375, 276] width 102 height 26
click at [241, 221] on div "🫡 Enter Your Password So you have a great memory. We're jealous. kaitlinb0704@g…" at bounding box center [375, 212] width 750 height 424
click at [324, 263] on button "Sign-in and Save" at bounding box center [375, 276] width 102 height 26
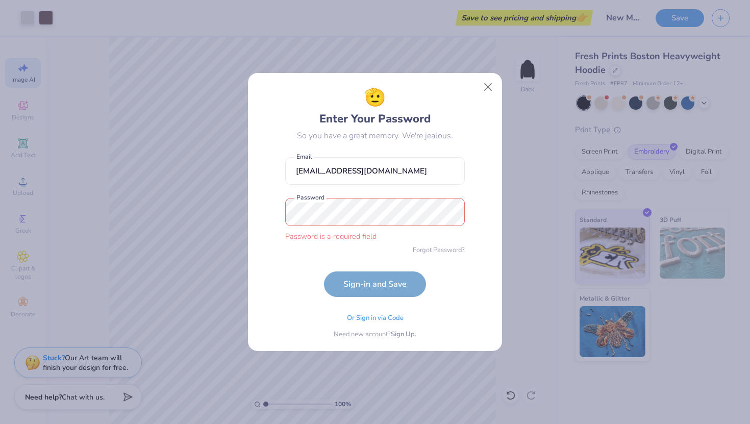
click at [250, 268] on div "🫡 Enter Your Password So you have a great memory. We're jealous. kaitlinb0704@g…" at bounding box center [375, 212] width 254 height 278
click at [372, 320] on span "Or Sign in via Code" at bounding box center [375, 317] width 57 height 10
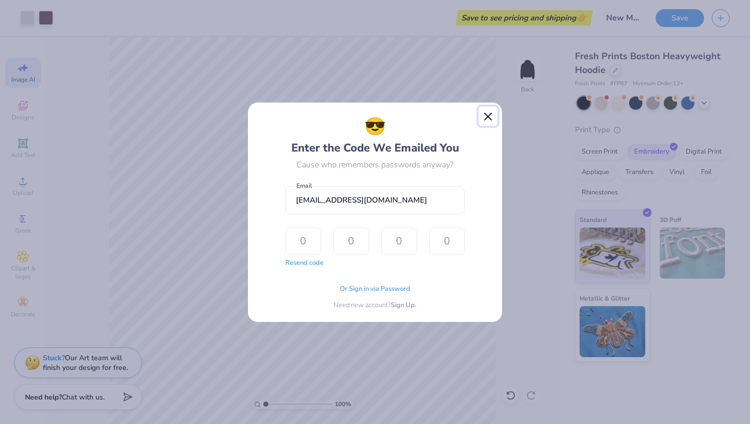
click at [480, 119] on button "Close" at bounding box center [488, 116] width 19 height 19
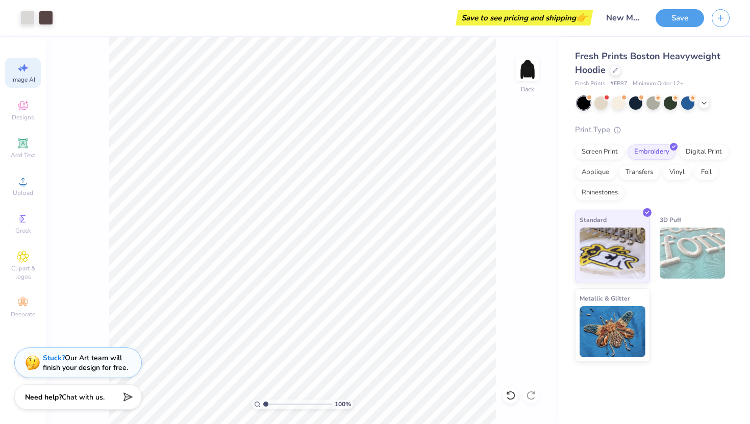
select select "4"
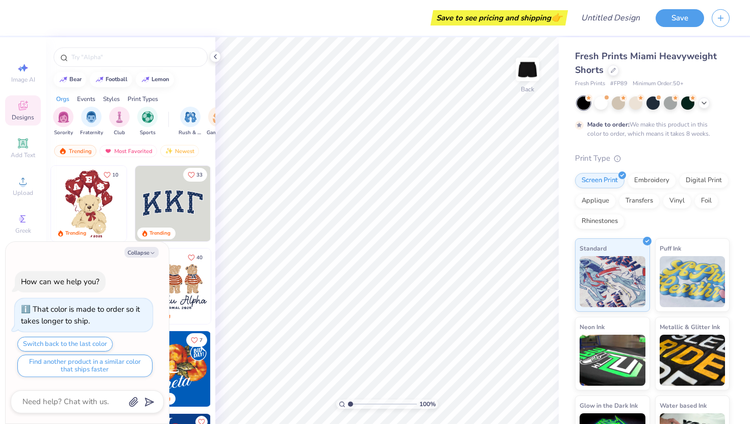
click at [83, 67] on div at bounding box center [130, 54] width 169 height 35
click at [83, 51] on div at bounding box center [131, 56] width 154 height 19
click at [85, 59] on input "text" at bounding box center [135, 57] width 131 height 10
click at [19, 148] on icon at bounding box center [23, 143] width 10 height 10
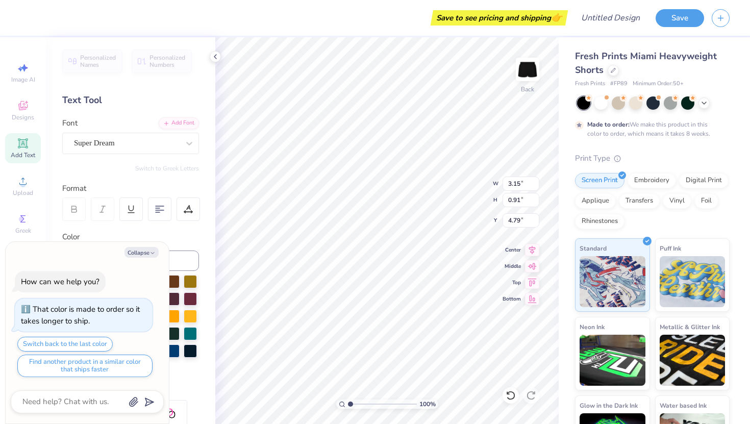
type textarea "x"
type textarea "e"
type textarea "x"
type textarea "es"
type textarea "x"
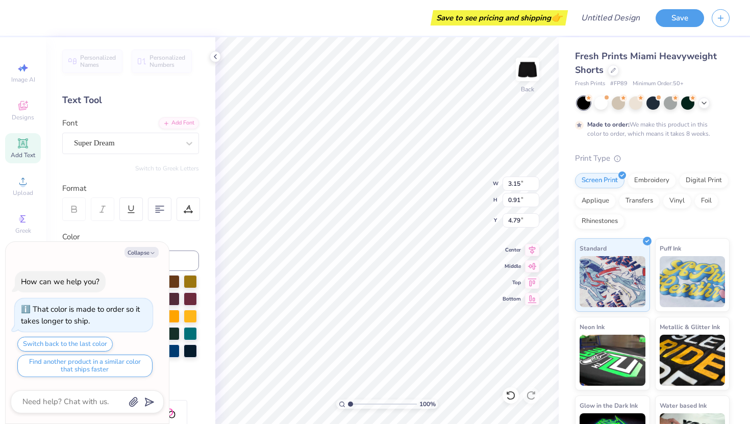
type textarea "est"
type textarea "x"
type textarea "est."
type textarea "x"
type textarea "est.1"
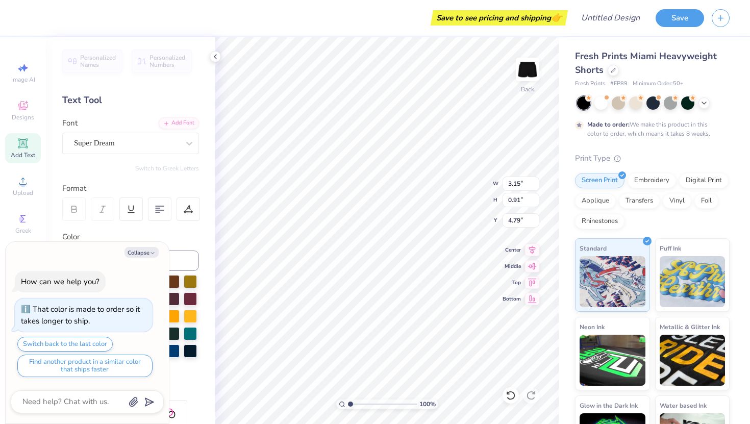
type textarea "x"
type textarea "est.18"
type textarea "x"
type textarea "est.187"
type textarea "x"
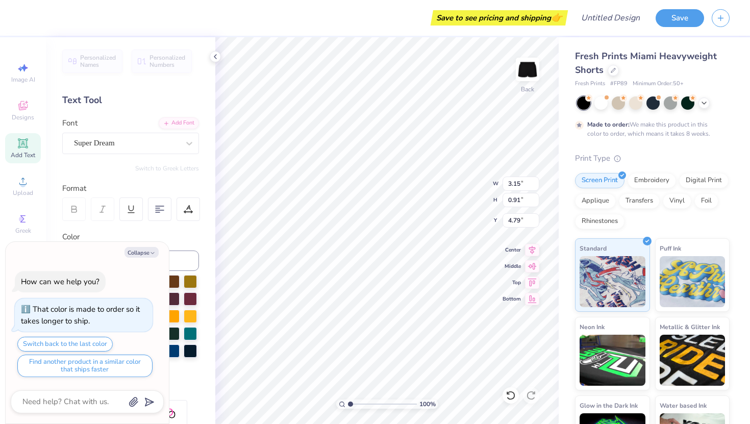
scroll to position [0, 1]
type textarea "est.1870"
click at [162, 146] on div "Super Dream" at bounding box center [126, 143] width 107 height 16
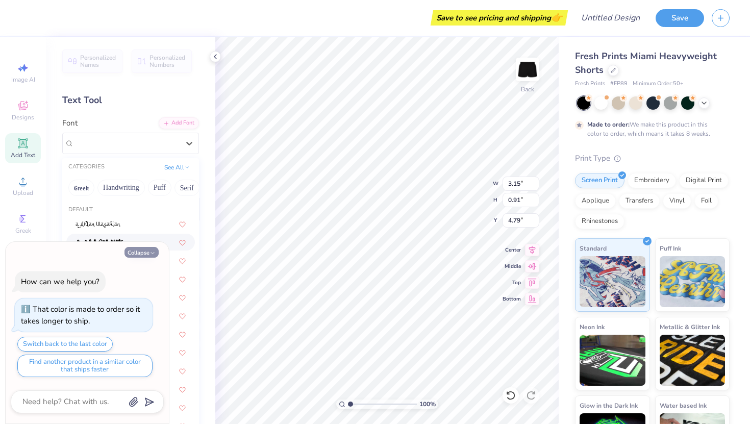
click at [142, 250] on button "Collapse" at bounding box center [142, 252] width 34 height 11
type textarea "x"
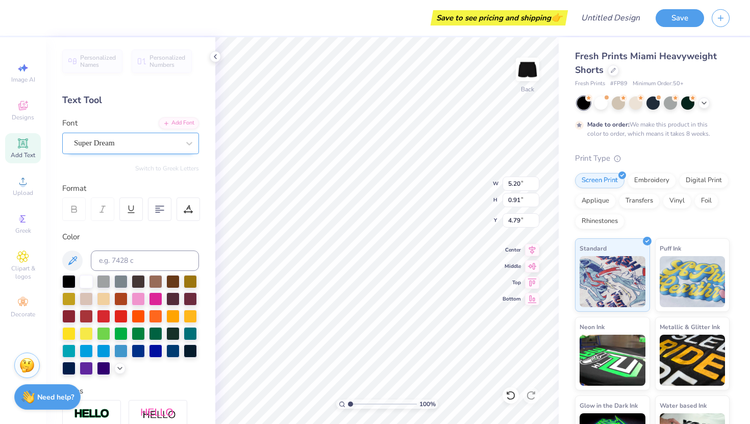
click at [153, 142] on div "Super Dream" at bounding box center [126, 143] width 107 height 16
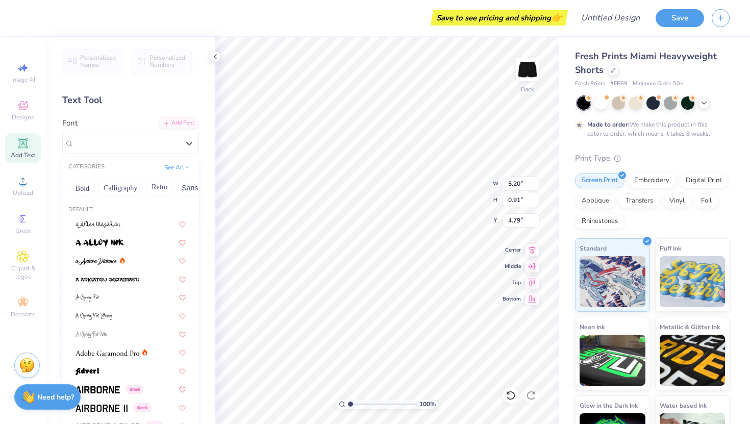
scroll to position [0, 128]
click at [127, 185] on button "Calligraphy" at bounding box center [125, 188] width 45 height 16
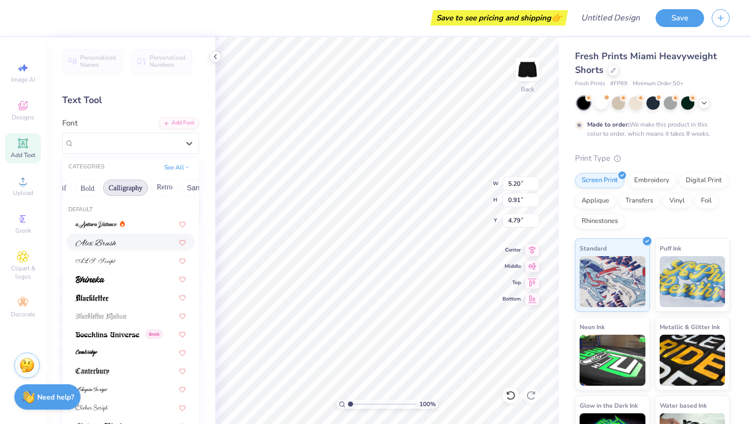
click at [110, 242] on img at bounding box center [96, 242] width 41 height 7
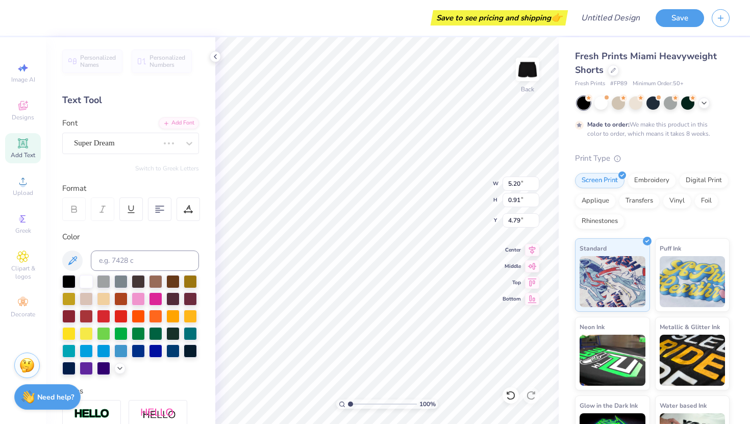
type input "4.28"
type input "0.87"
type input "4.82"
click at [116, 148] on div "[PERSON_NAME]" at bounding box center [126, 143] width 107 height 16
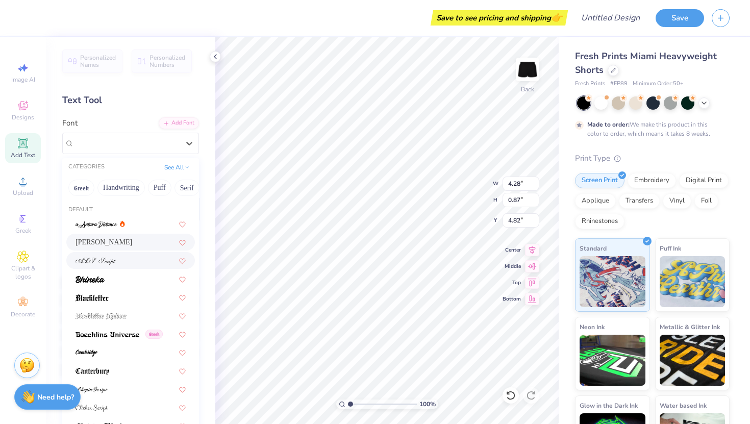
click at [105, 260] on img at bounding box center [96, 261] width 40 height 7
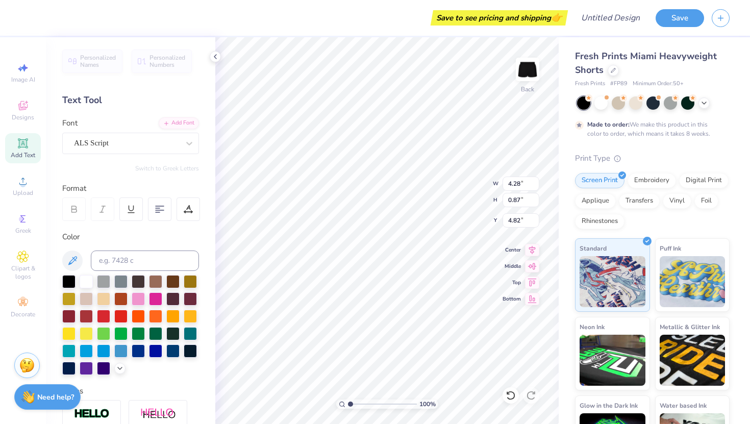
type input "3.03"
type input "0.64"
type input "4.93"
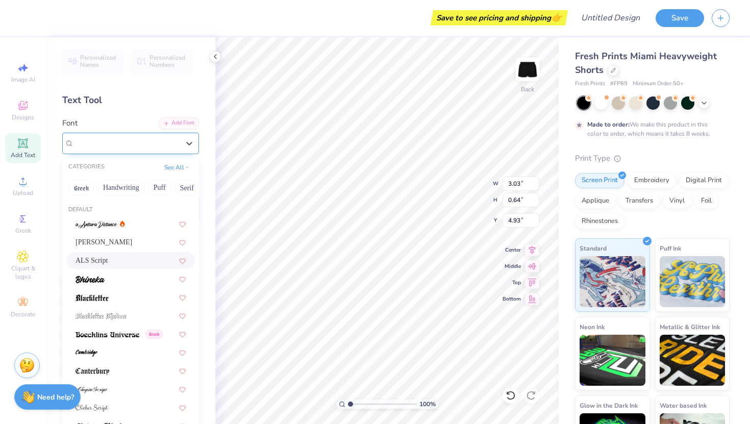
click at [137, 136] on div at bounding box center [126, 143] width 105 height 14
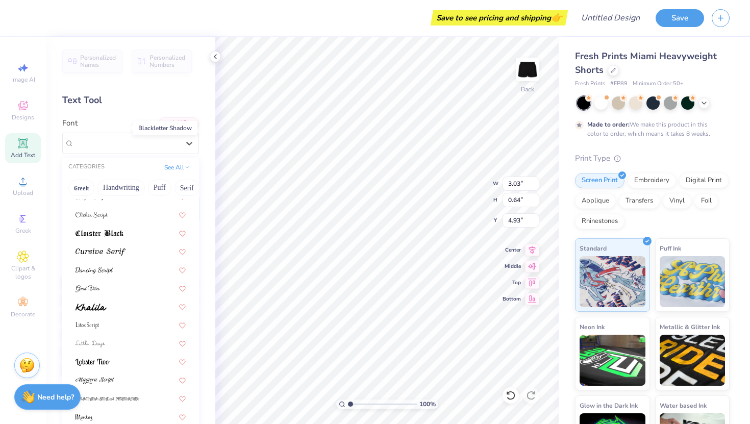
scroll to position [194, 0]
click at [105, 266] on img at bounding box center [95, 269] width 38 height 7
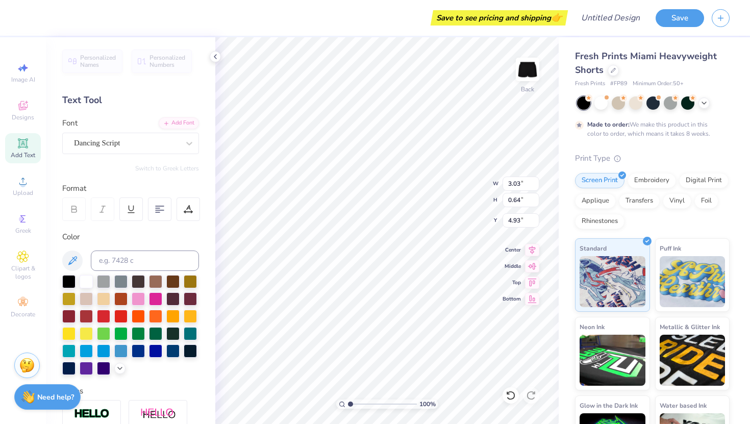
type input "4.01"
type input "1.05"
type input "4.72"
type input "8.79"
click at [648, 185] on div "Embroidery" at bounding box center [652, 179] width 48 height 15
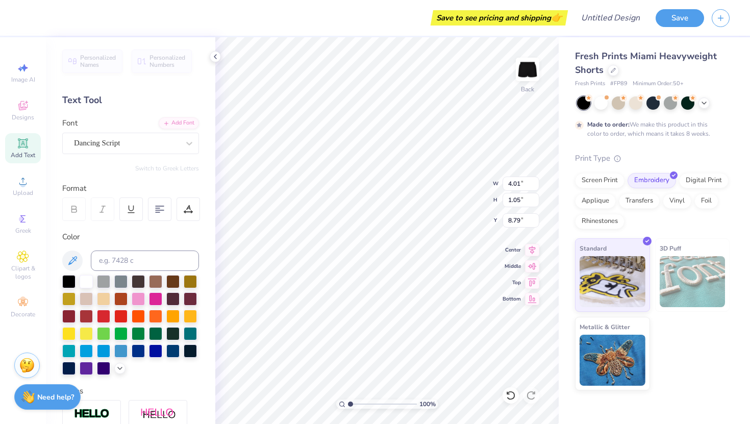
click at [663, 338] on div "Standard 3D Puff Metallic & Glitter" at bounding box center [652, 314] width 155 height 152
